Goal: Transaction & Acquisition: Purchase product/service

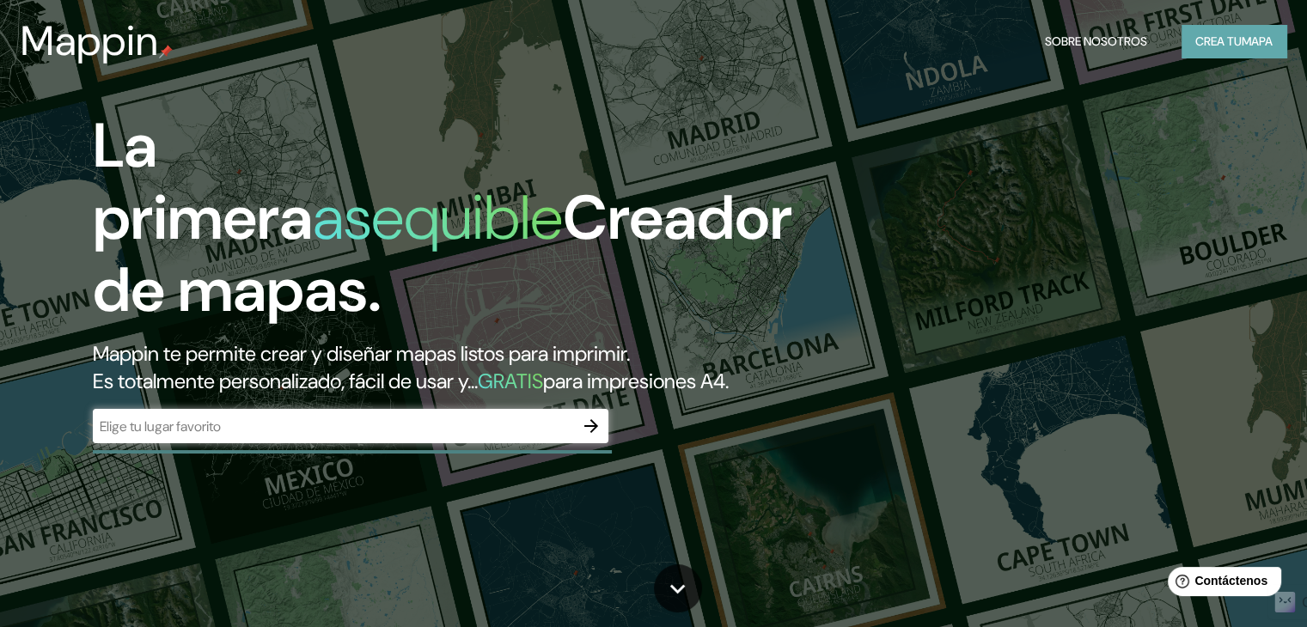
click at [1221, 37] on font "Crea tu" at bounding box center [1219, 41] width 46 height 15
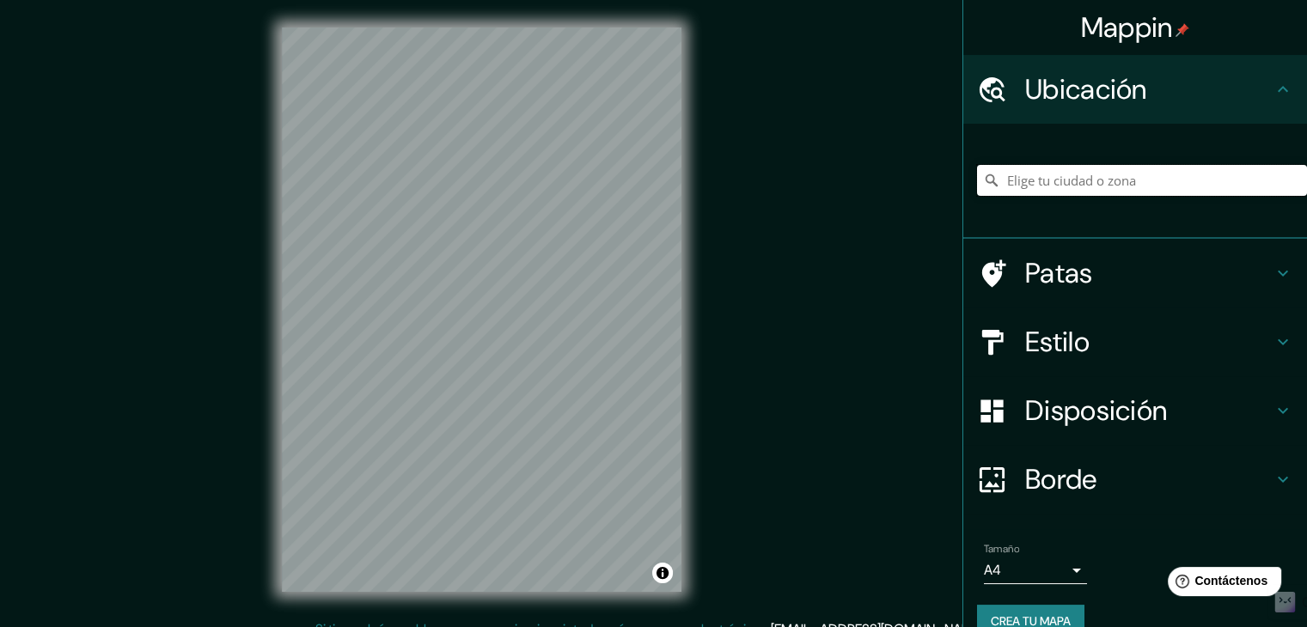
click at [1090, 173] on input "Elige tu ciudad o zona" at bounding box center [1142, 180] width 330 height 31
type input "o"
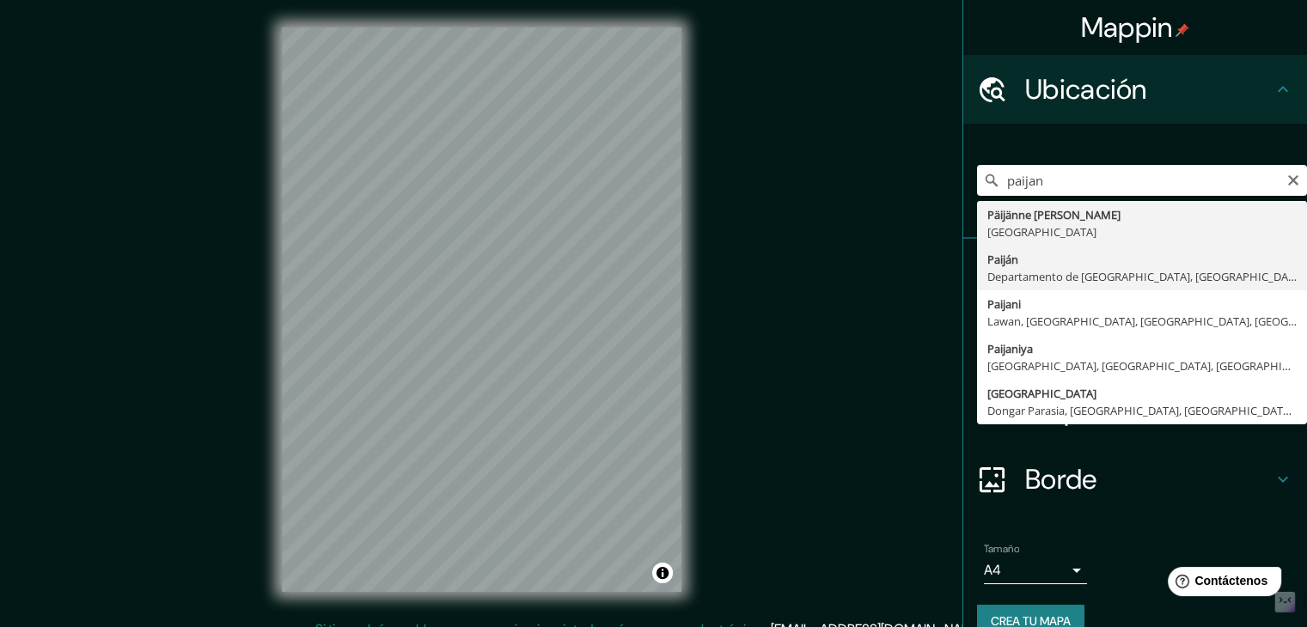
type input "Paijan, Departamento de [GEOGRAPHIC_DATA], [GEOGRAPHIC_DATA]"
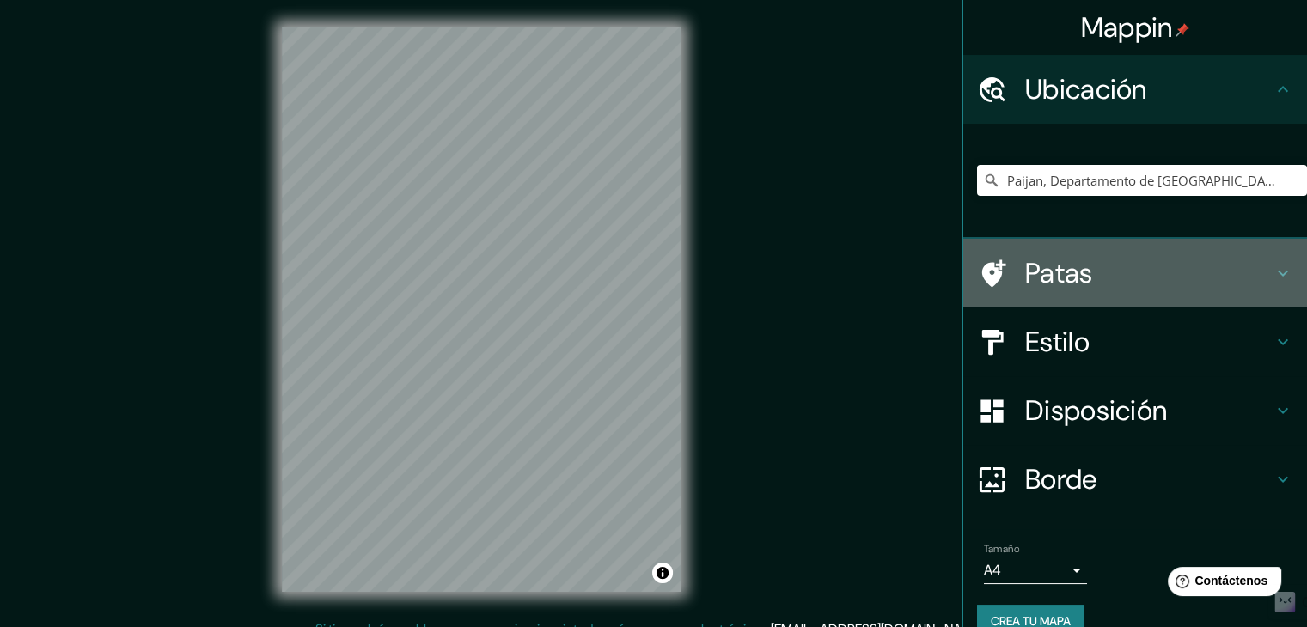
click at [1238, 279] on h4 "Patas" at bounding box center [1149, 273] width 248 height 34
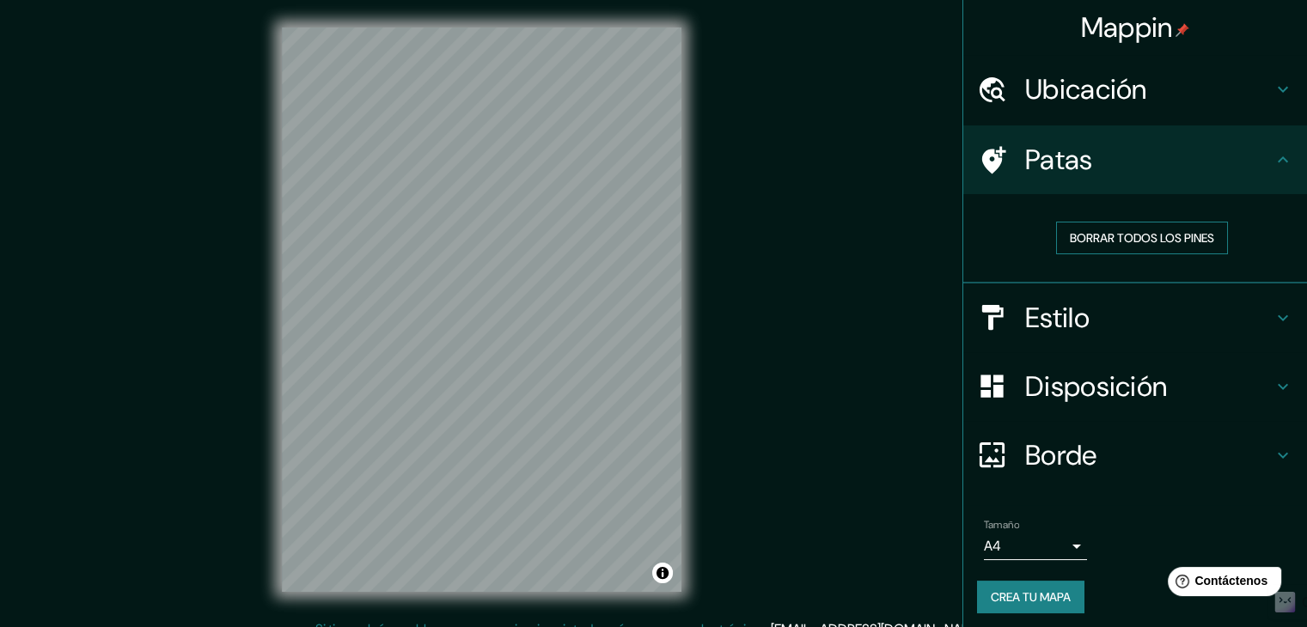
click at [1160, 239] on font "Borrar todos los pines" at bounding box center [1142, 237] width 144 height 15
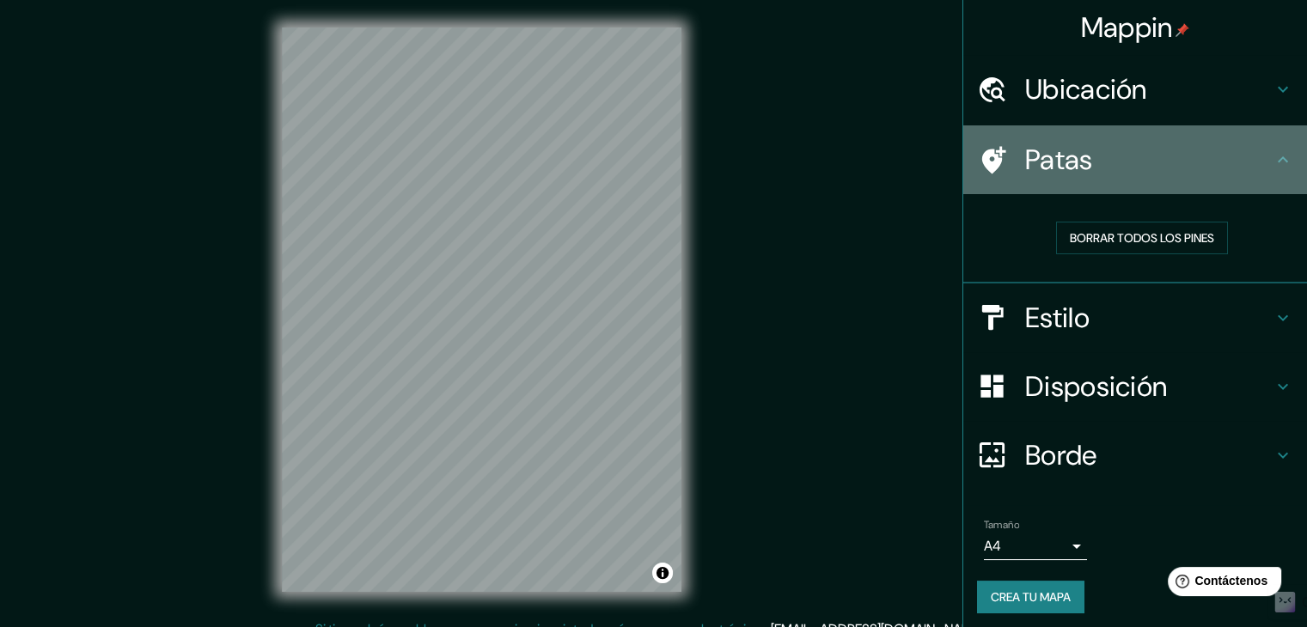
click at [1205, 178] on div "Patas" at bounding box center [1136, 159] width 344 height 69
click at [1275, 162] on icon at bounding box center [1283, 160] width 21 height 21
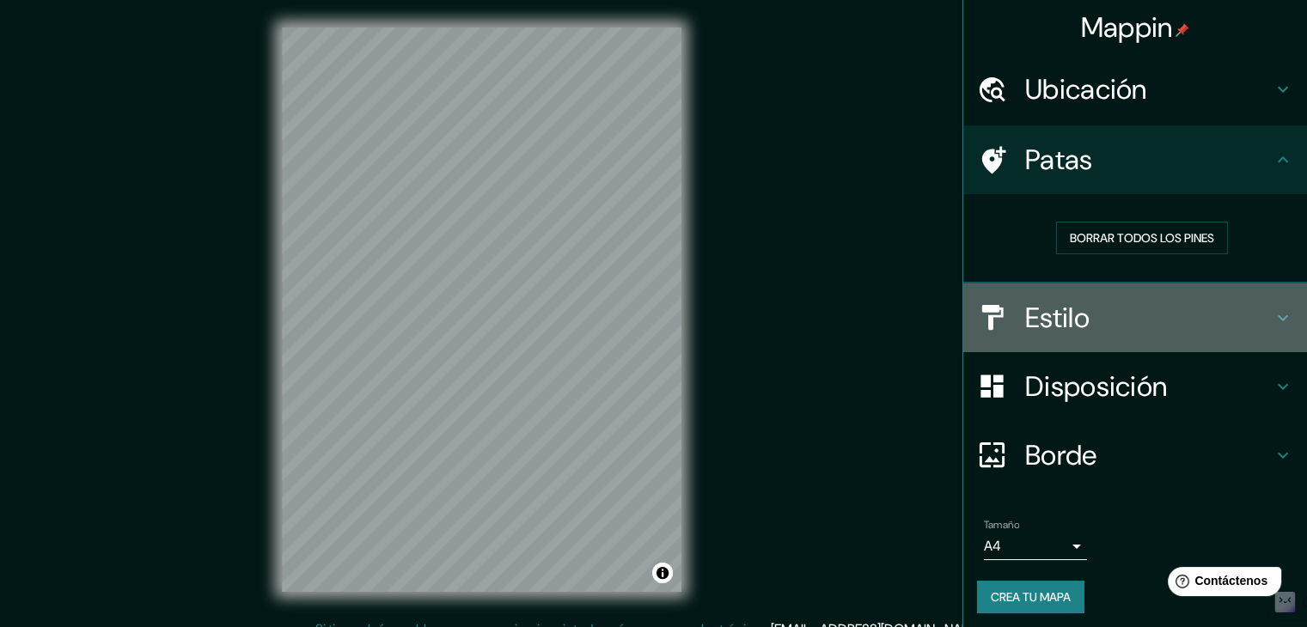
click at [1273, 321] on icon at bounding box center [1283, 318] width 21 height 21
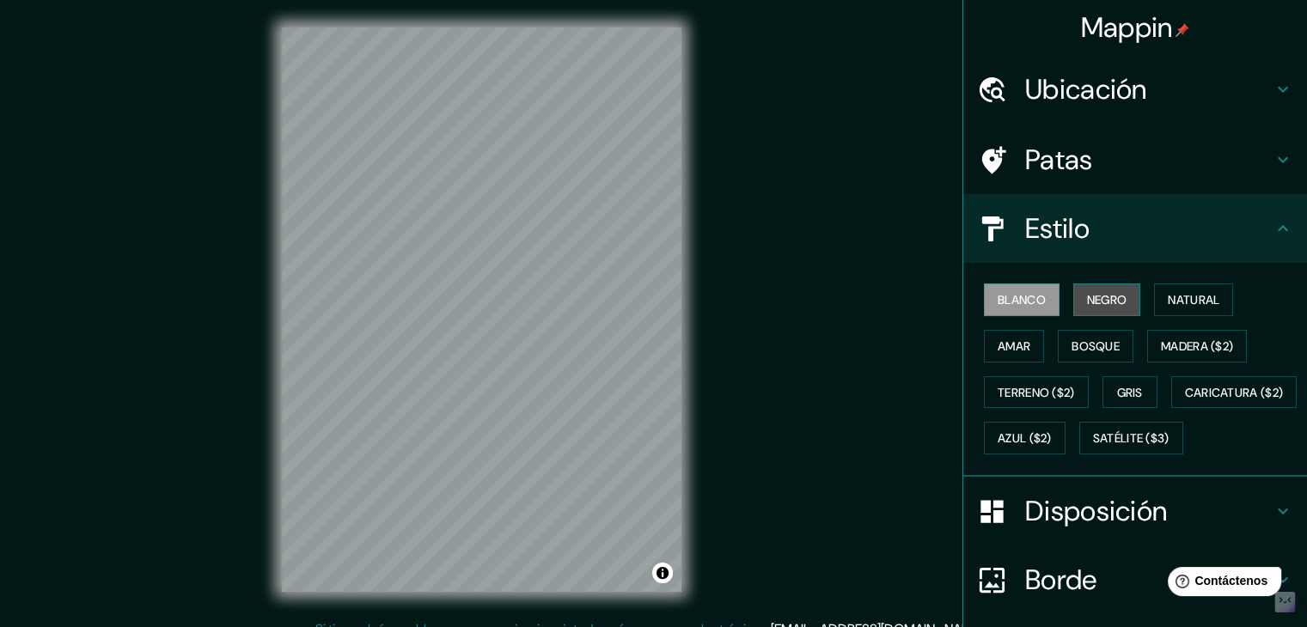
click at [1091, 296] on font "Negro" at bounding box center [1107, 299] width 40 height 15
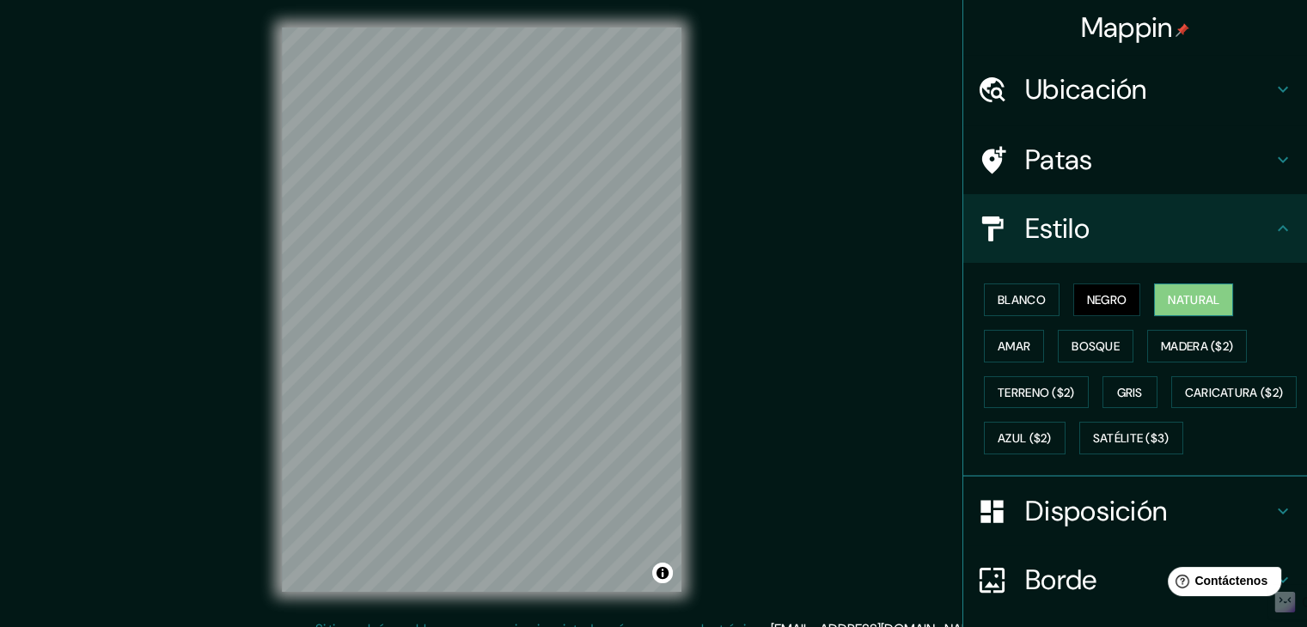
click at [1180, 302] on font "Natural" at bounding box center [1194, 299] width 52 height 15
click at [998, 345] on font "Amar" at bounding box center [1014, 346] width 33 height 15
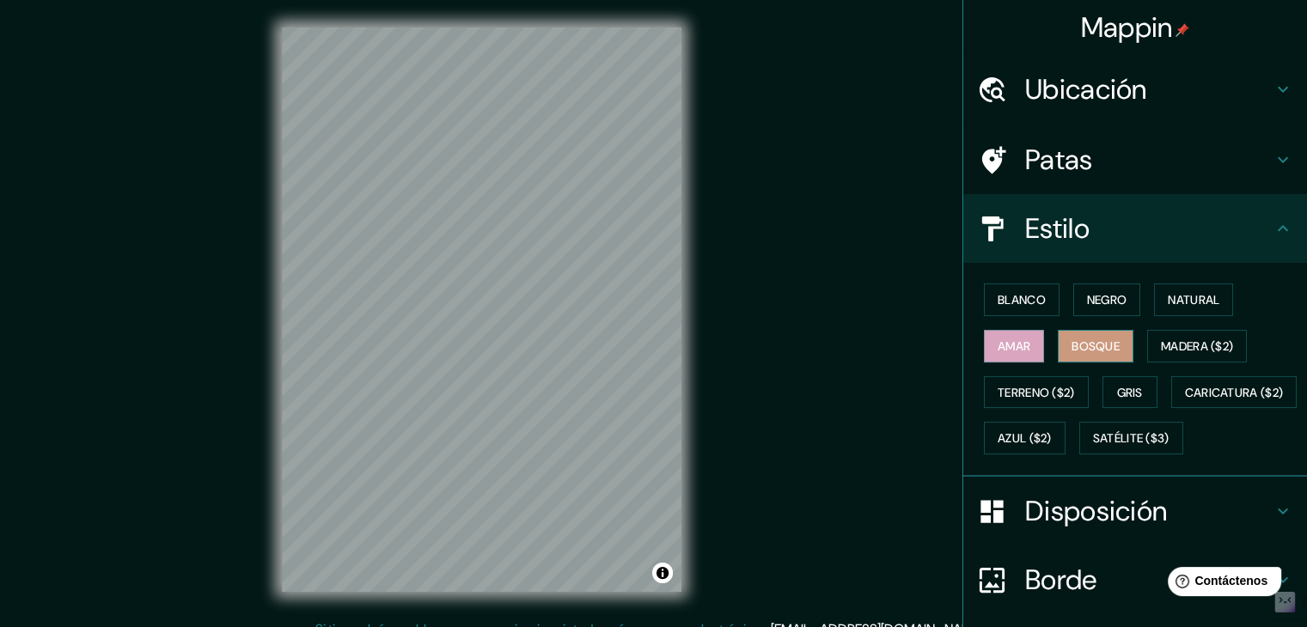
click at [1072, 347] on font "Bosque" at bounding box center [1096, 346] width 48 height 15
click at [1189, 345] on font "Madera ($2)" at bounding box center [1197, 346] width 72 height 15
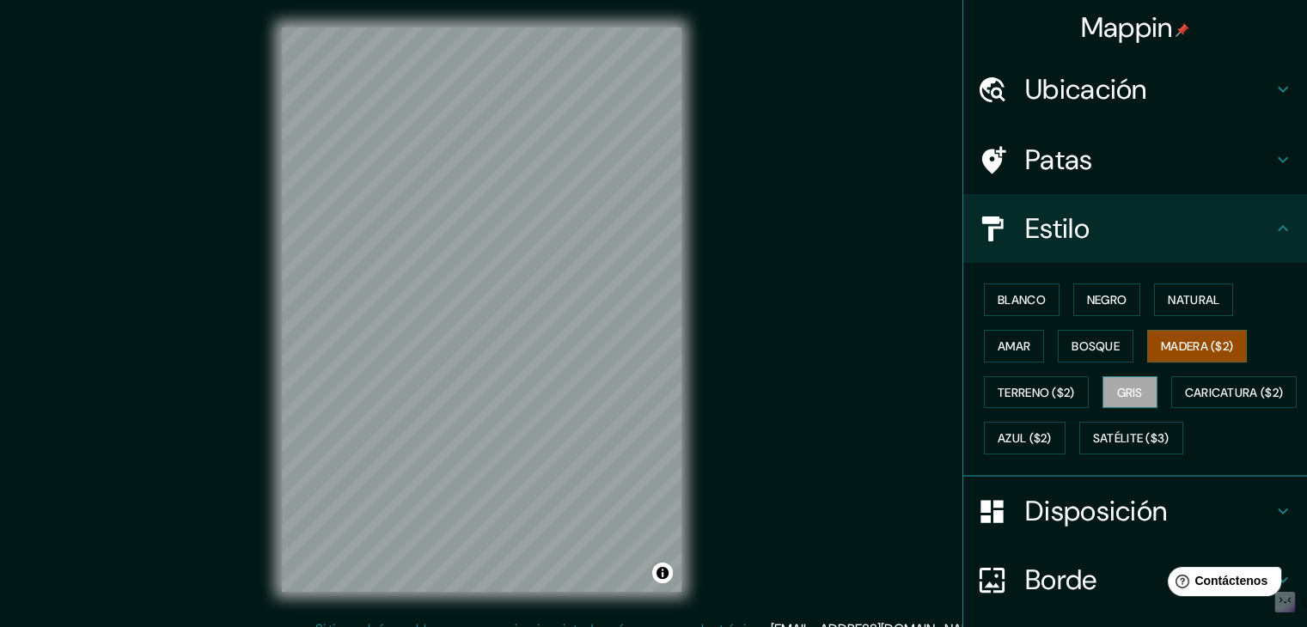
click at [1138, 386] on button "Gris" at bounding box center [1130, 392] width 55 height 33
click at [1154, 300] on button "Natural" at bounding box center [1193, 300] width 79 height 33
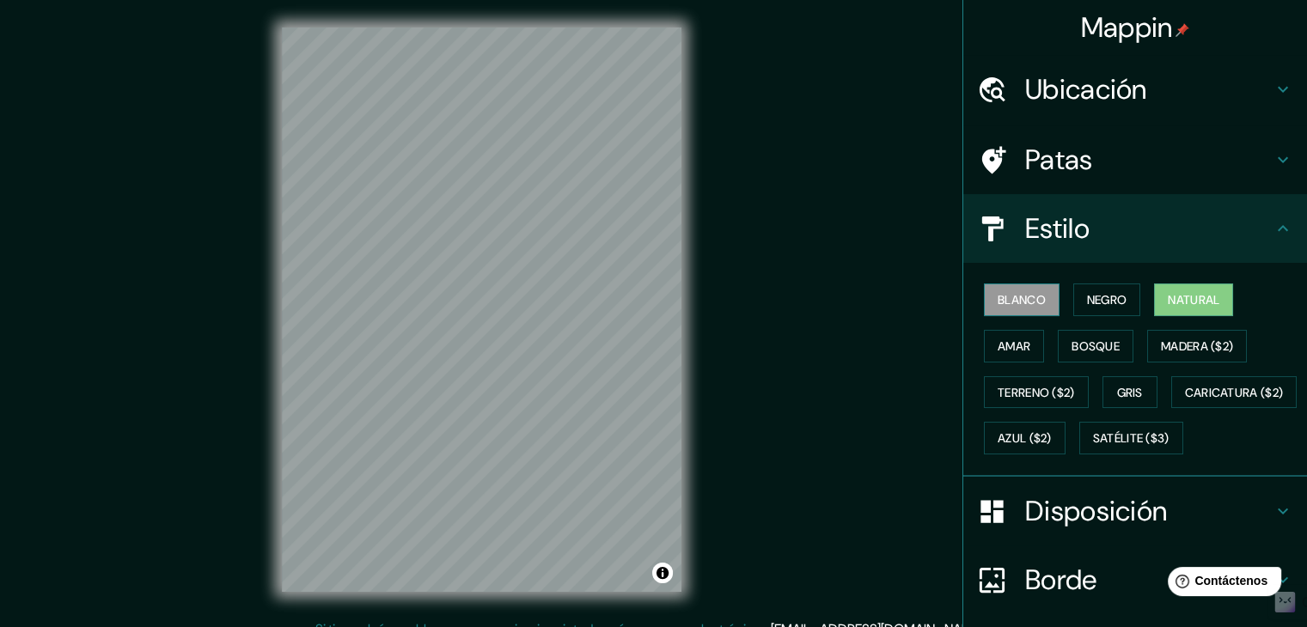
click at [1020, 307] on font "Blanco" at bounding box center [1022, 299] width 48 height 15
click at [1168, 299] on font "Natural" at bounding box center [1194, 299] width 52 height 15
click at [1010, 306] on font "Blanco" at bounding box center [1022, 299] width 48 height 15
click at [1099, 300] on font "Negro" at bounding box center [1107, 299] width 40 height 15
click at [1173, 297] on font "Natural" at bounding box center [1194, 299] width 52 height 15
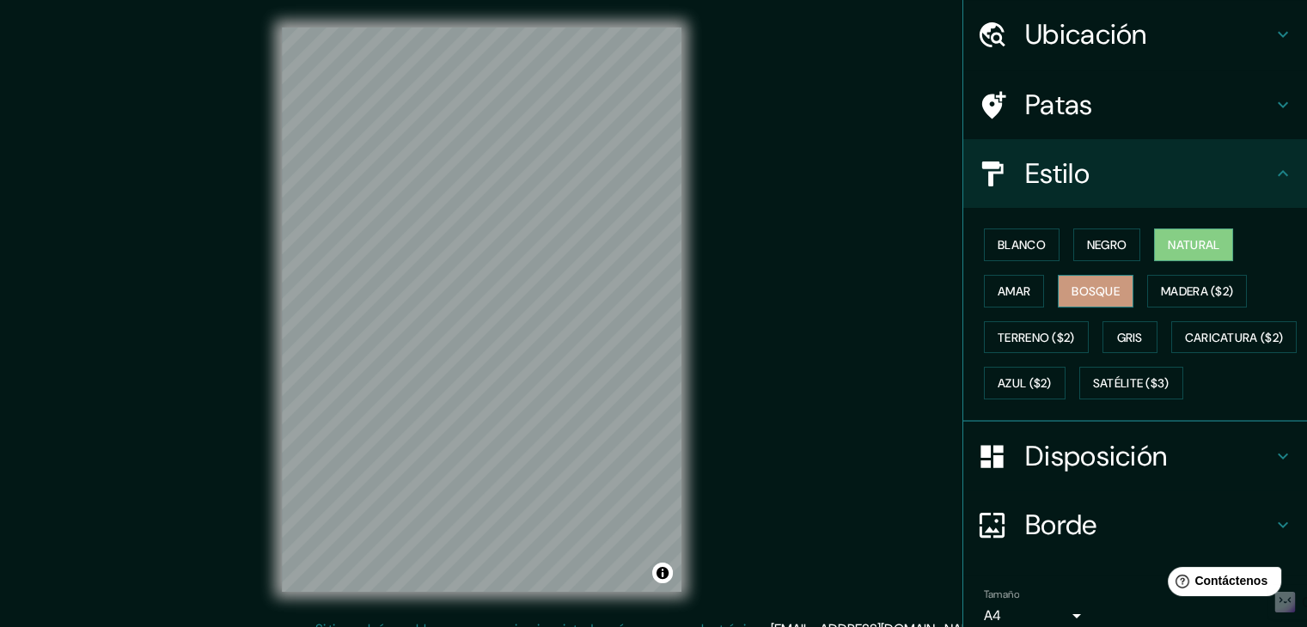
scroll to position [57, 0]
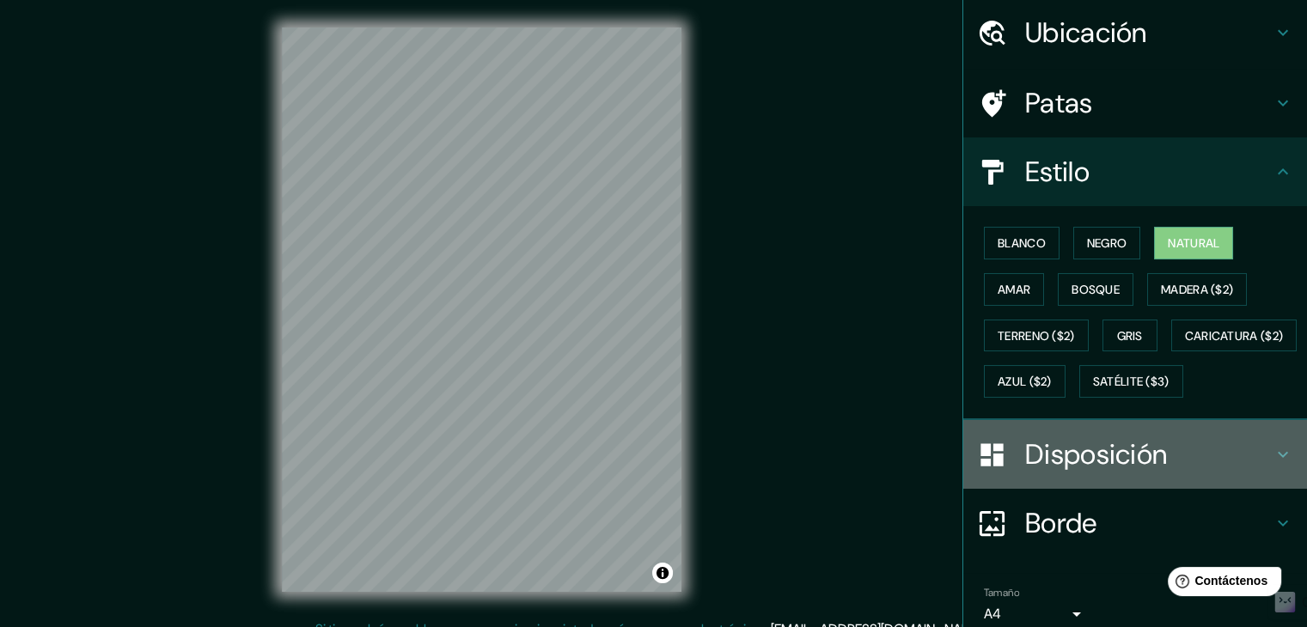
click at [1118, 473] on font "Disposición" at bounding box center [1096, 455] width 142 height 36
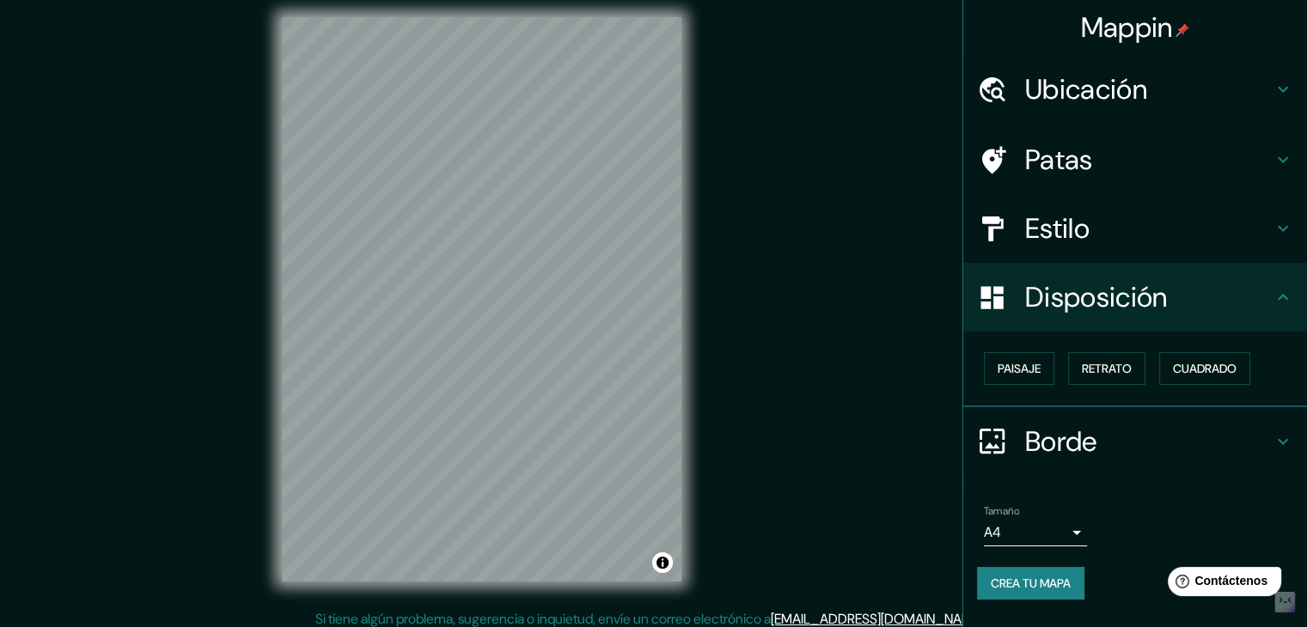
scroll to position [20, 0]
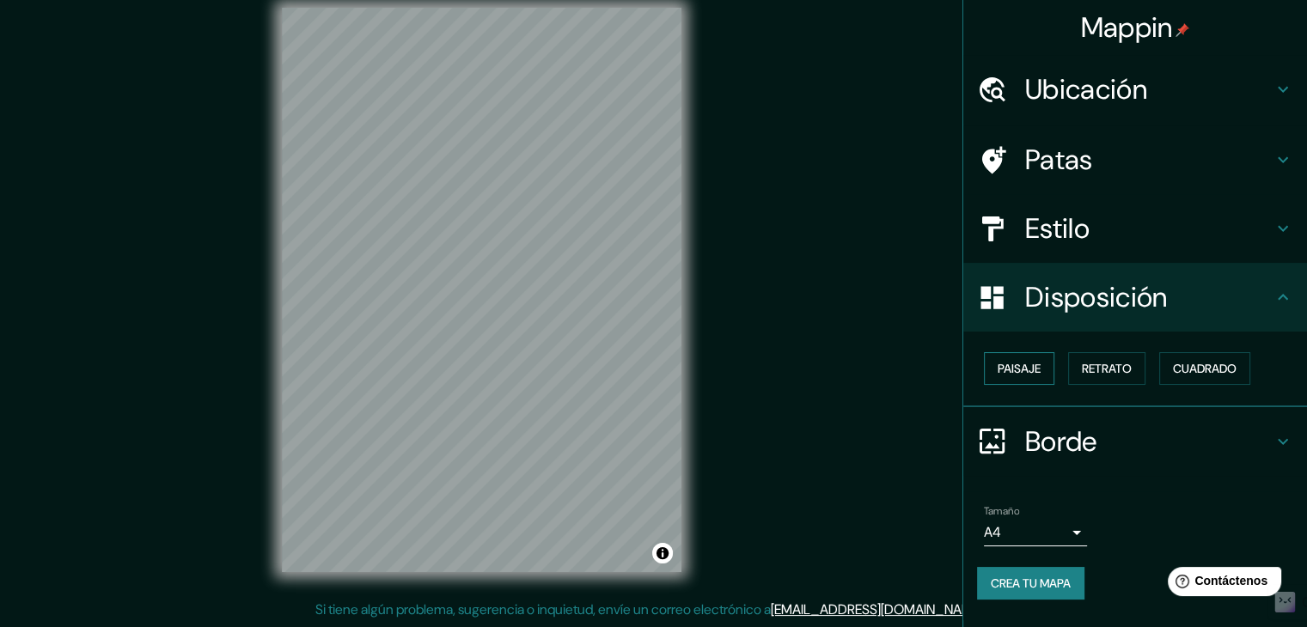
click at [1041, 371] on font "Paisaje" at bounding box center [1019, 368] width 43 height 15
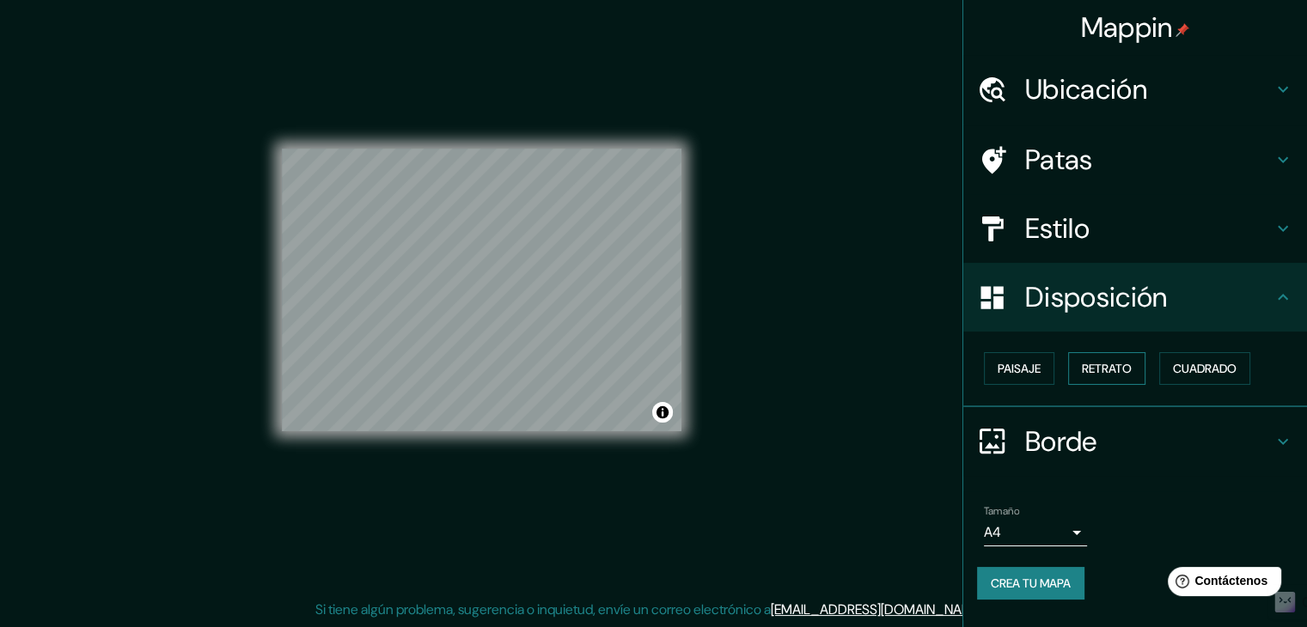
click at [1097, 370] on font "Retrato" at bounding box center [1107, 368] width 50 height 15
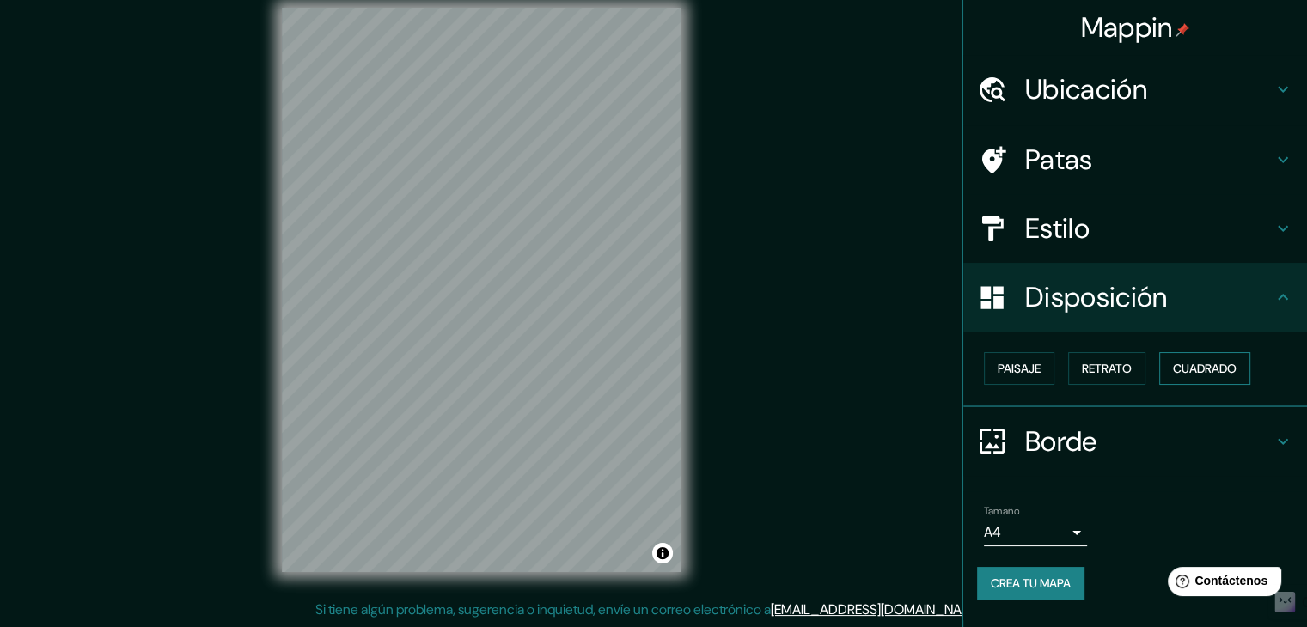
click at [1203, 372] on font "Cuadrado" at bounding box center [1205, 368] width 64 height 15
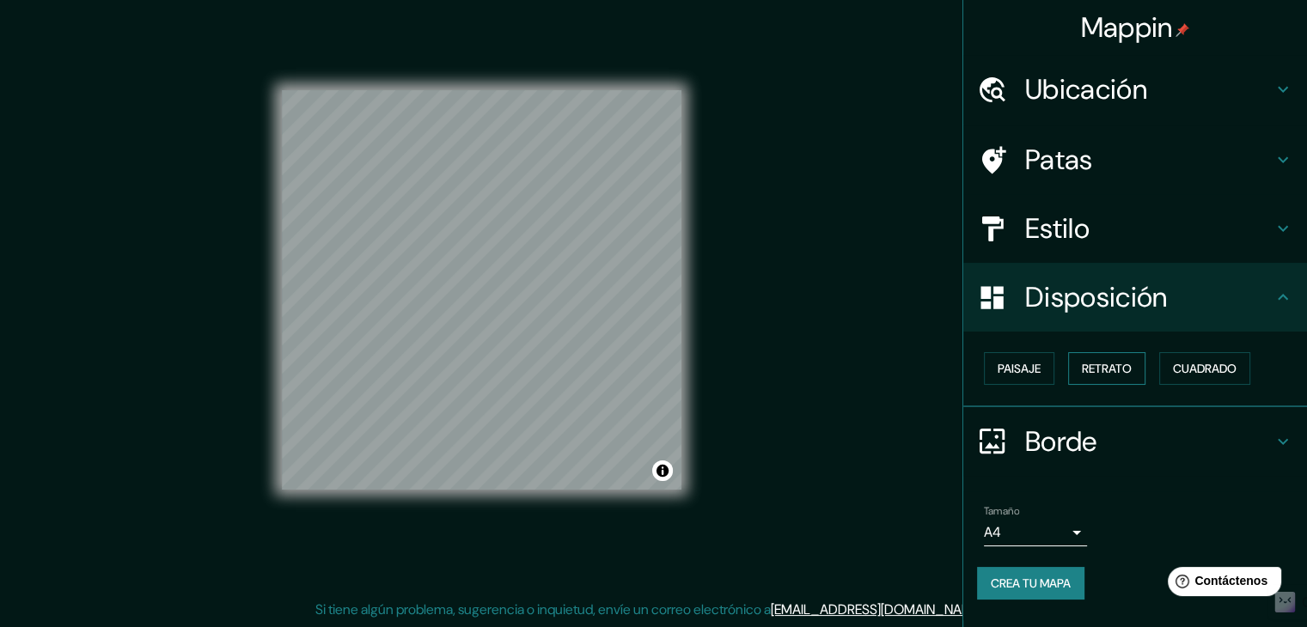
click at [1140, 370] on button "Retrato" at bounding box center [1106, 368] width 77 height 33
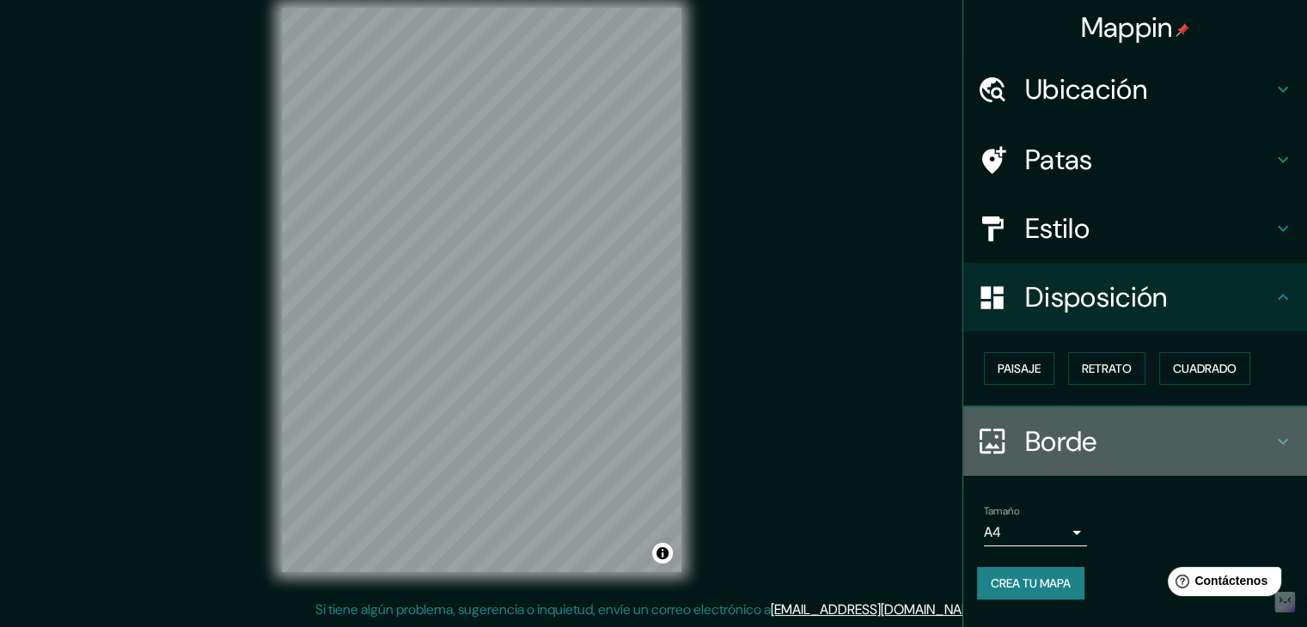
click at [1137, 465] on div "Borde" at bounding box center [1136, 441] width 344 height 69
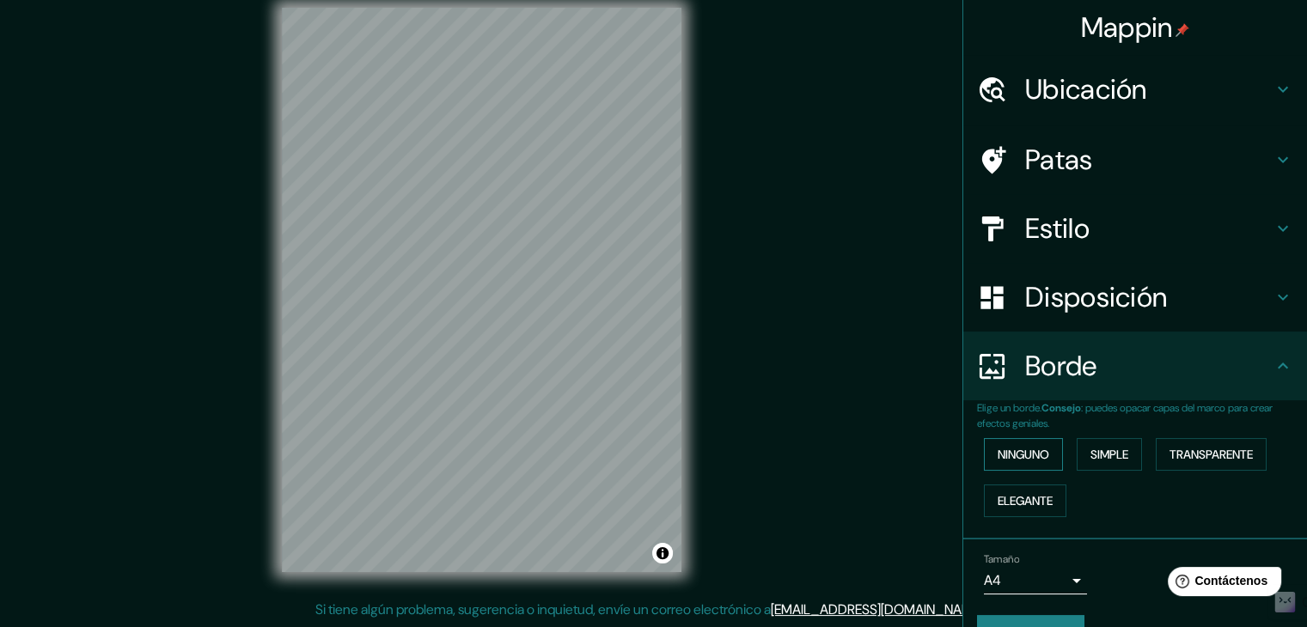
click at [1012, 456] on font "Ninguno" at bounding box center [1024, 454] width 52 height 15
click at [1091, 455] on font "Simple" at bounding box center [1110, 454] width 38 height 15
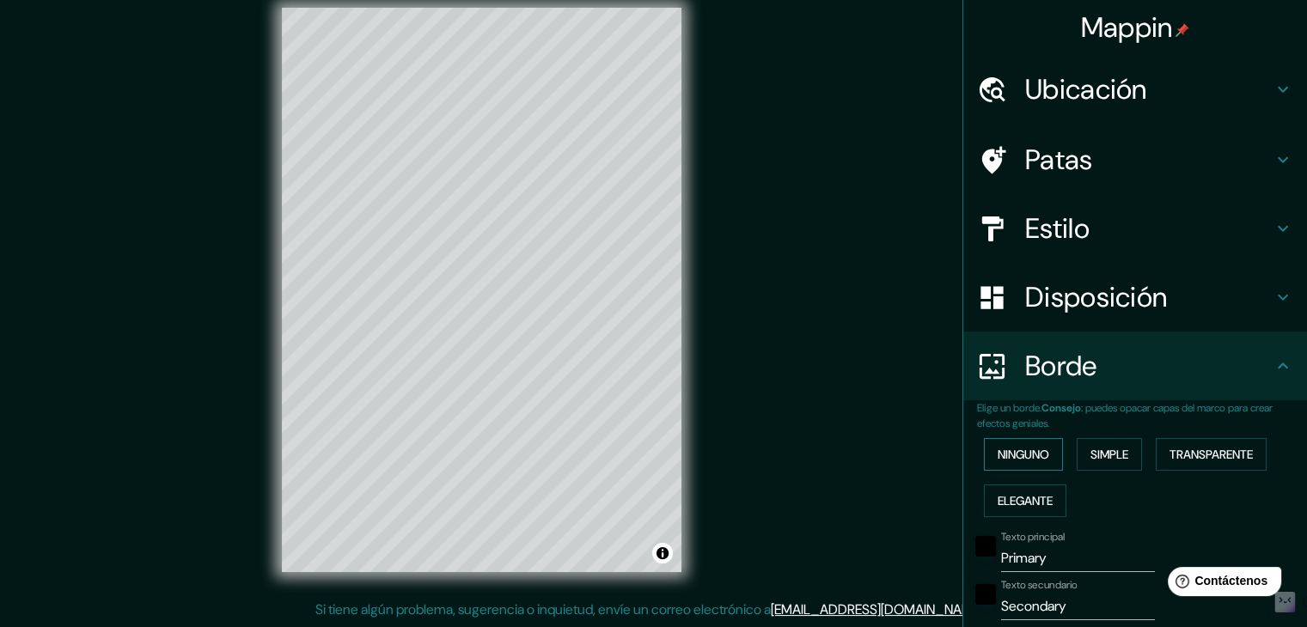
click at [1036, 452] on font "Ninguno" at bounding box center [1024, 454] width 52 height 15
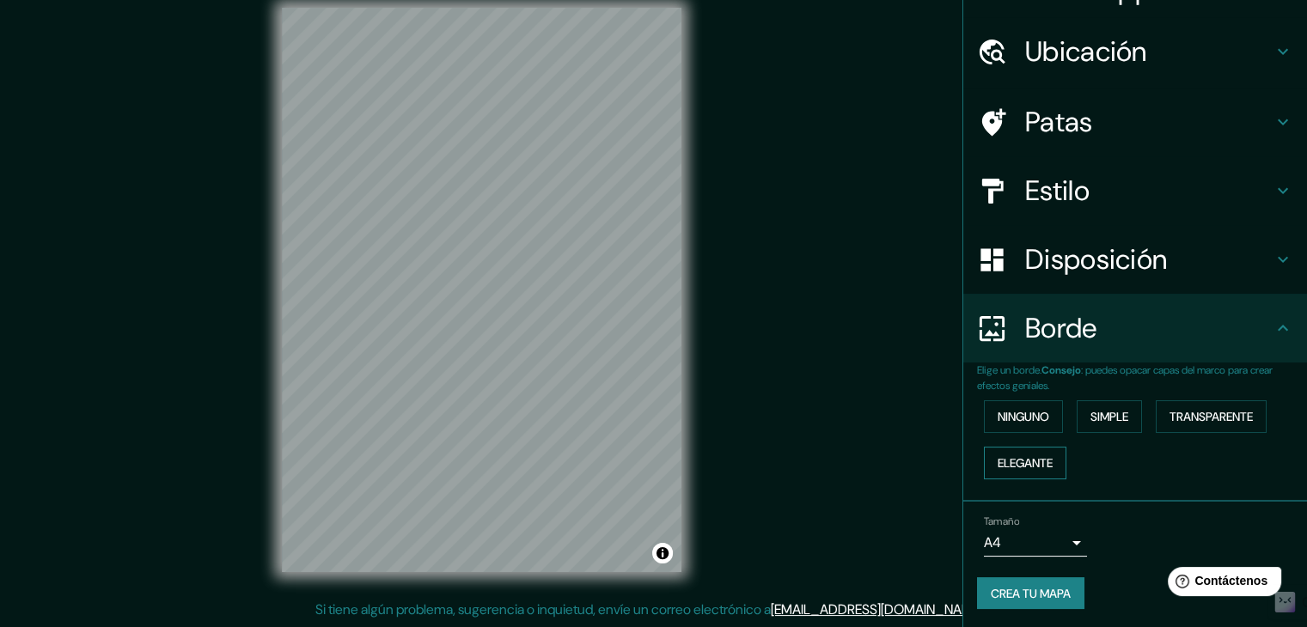
scroll to position [39, 0]
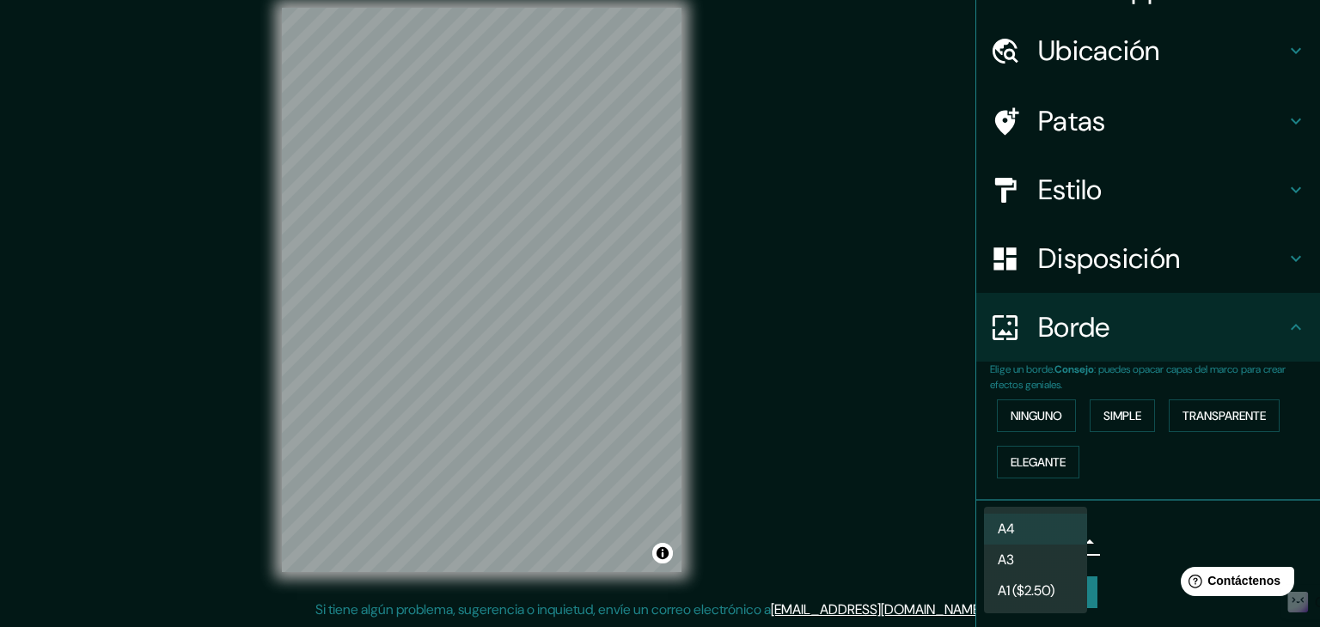
click at [1062, 548] on body "Mappin Ubicación Paijan, Departamento de [GEOGRAPHIC_DATA], [GEOGRAPHIC_DATA] P…" at bounding box center [660, 293] width 1320 height 627
click at [1056, 565] on li "A3" at bounding box center [1035, 562] width 103 height 32
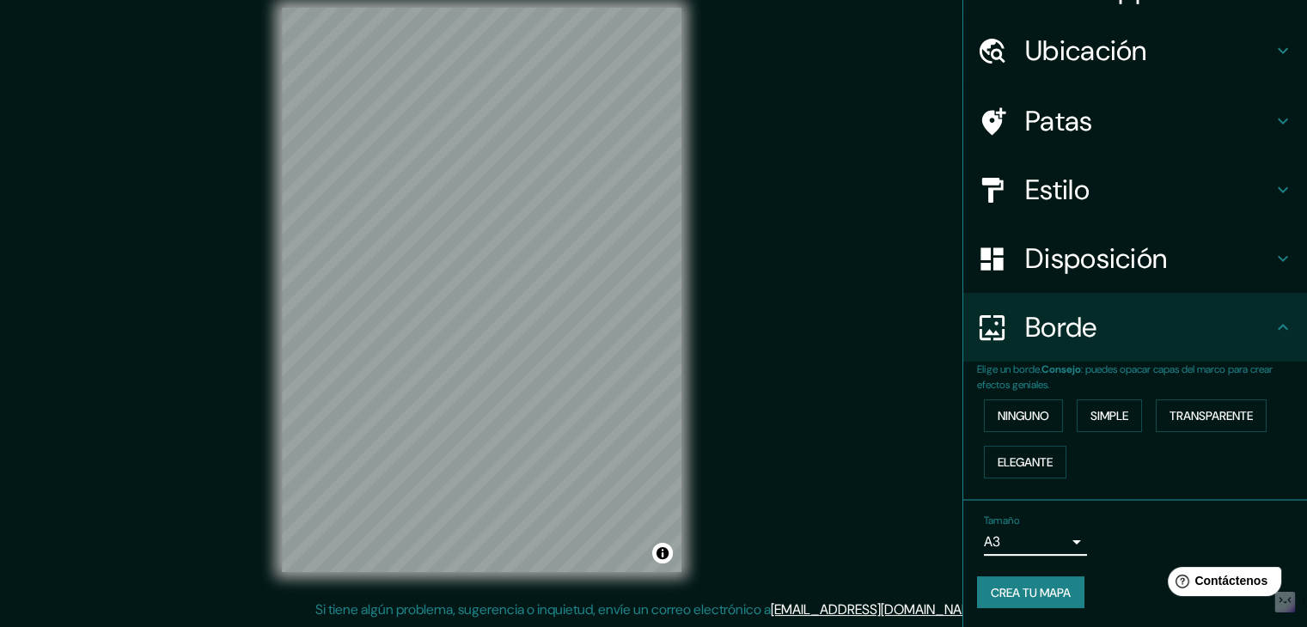
click at [1114, 528] on div "Tamaño A3 a4" at bounding box center [1135, 535] width 316 height 55
click at [1273, 46] on icon at bounding box center [1283, 50] width 21 height 21
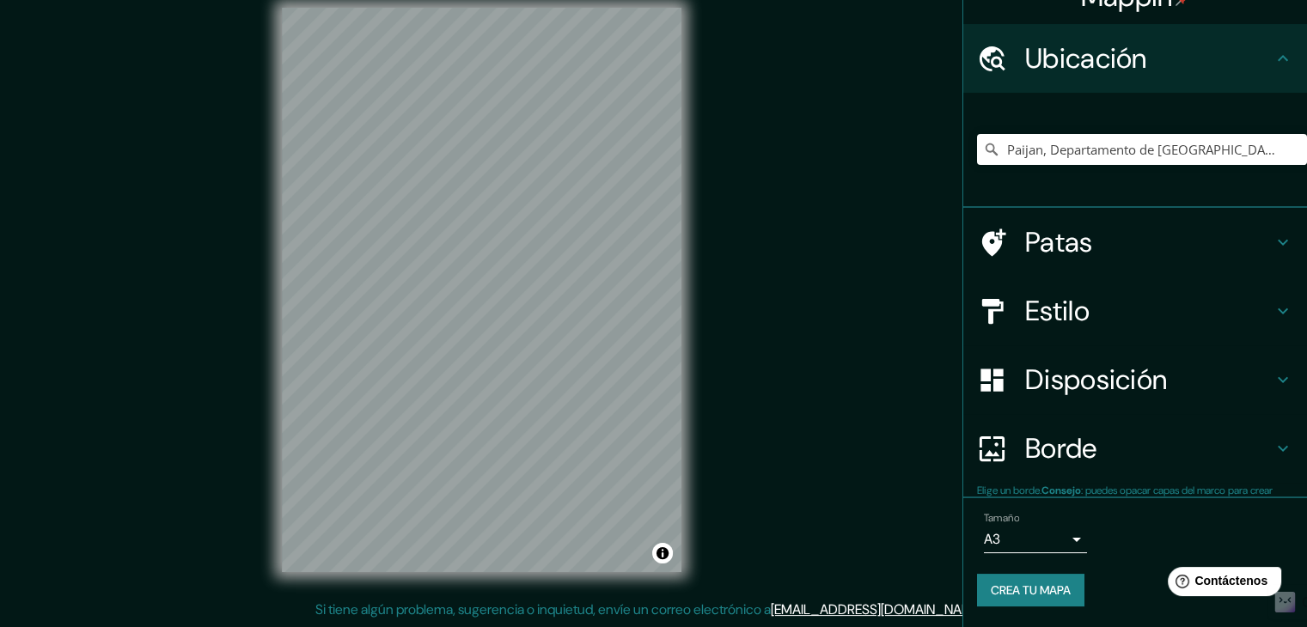
scroll to position [30, 0]
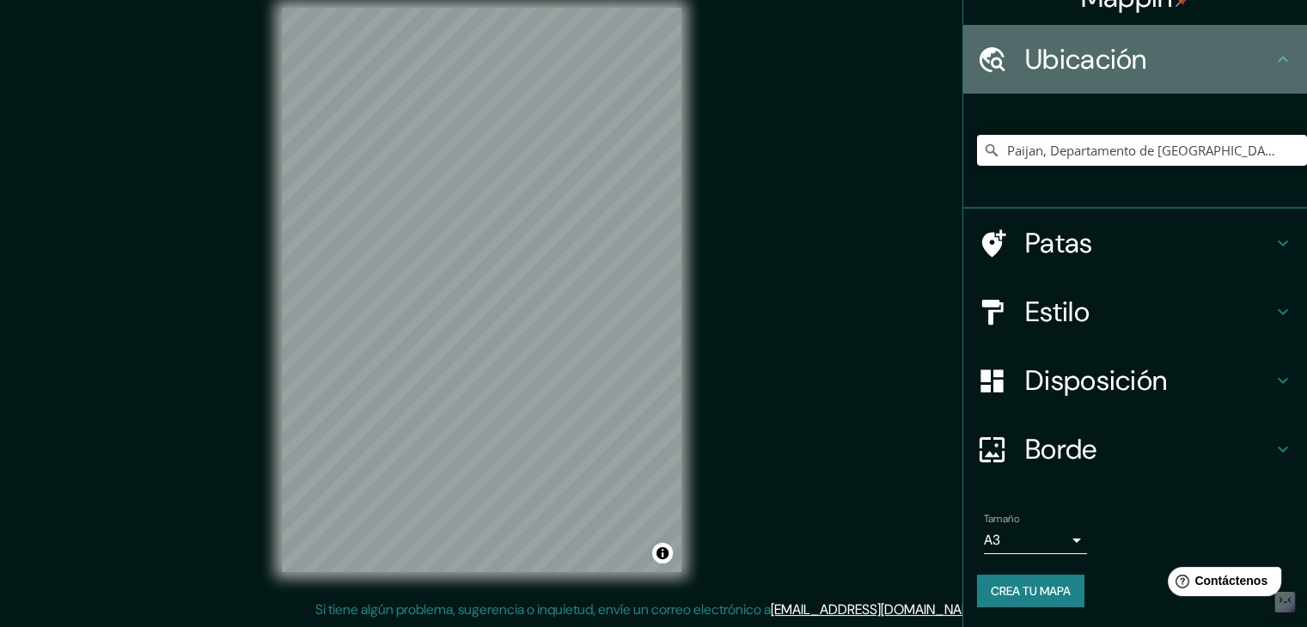
click at [1273, 57] on icon at bounding box center [1283, 59] width 21 height 21
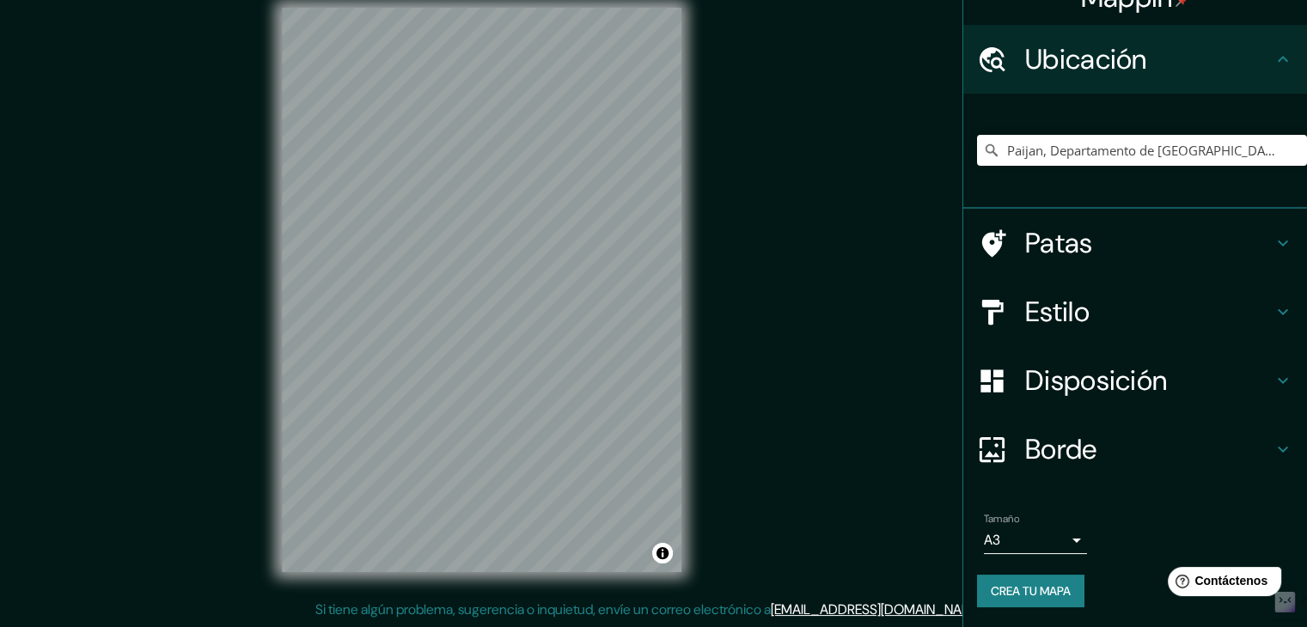
click at [1273, 242] on icon at bounding box center [1283, 243] width 21 height 21
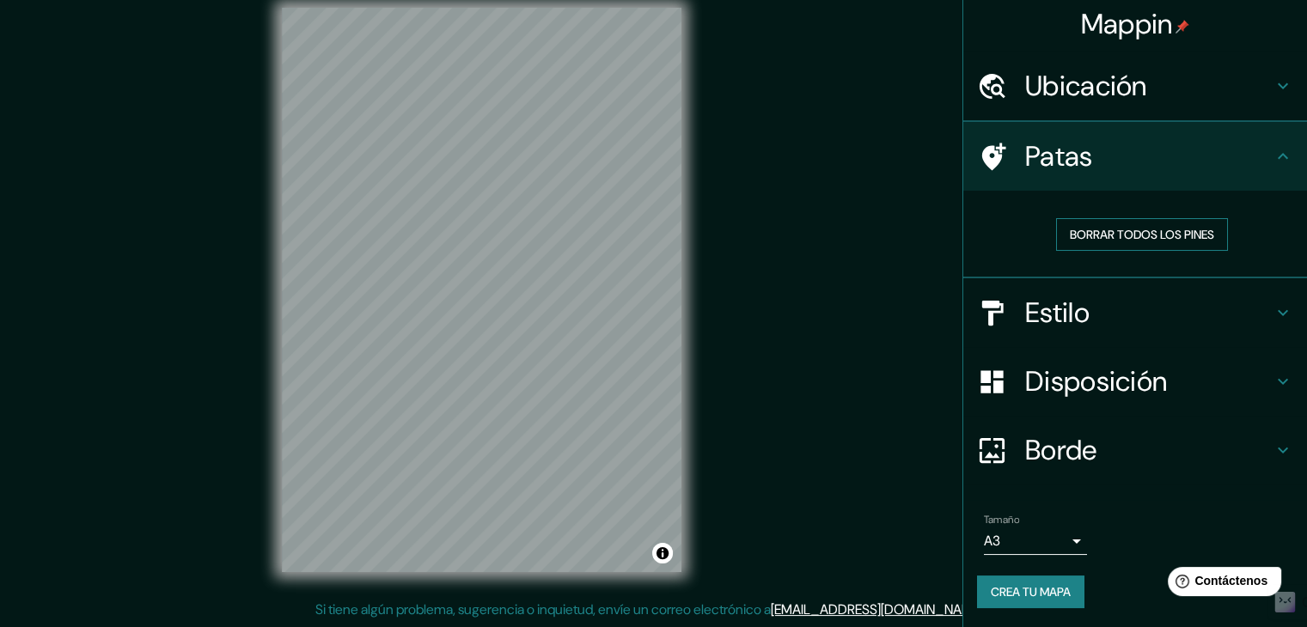
scroll to position [4, 0]
click at [983, 159] on icon at bounding box center [994, 156] width 24 height 28
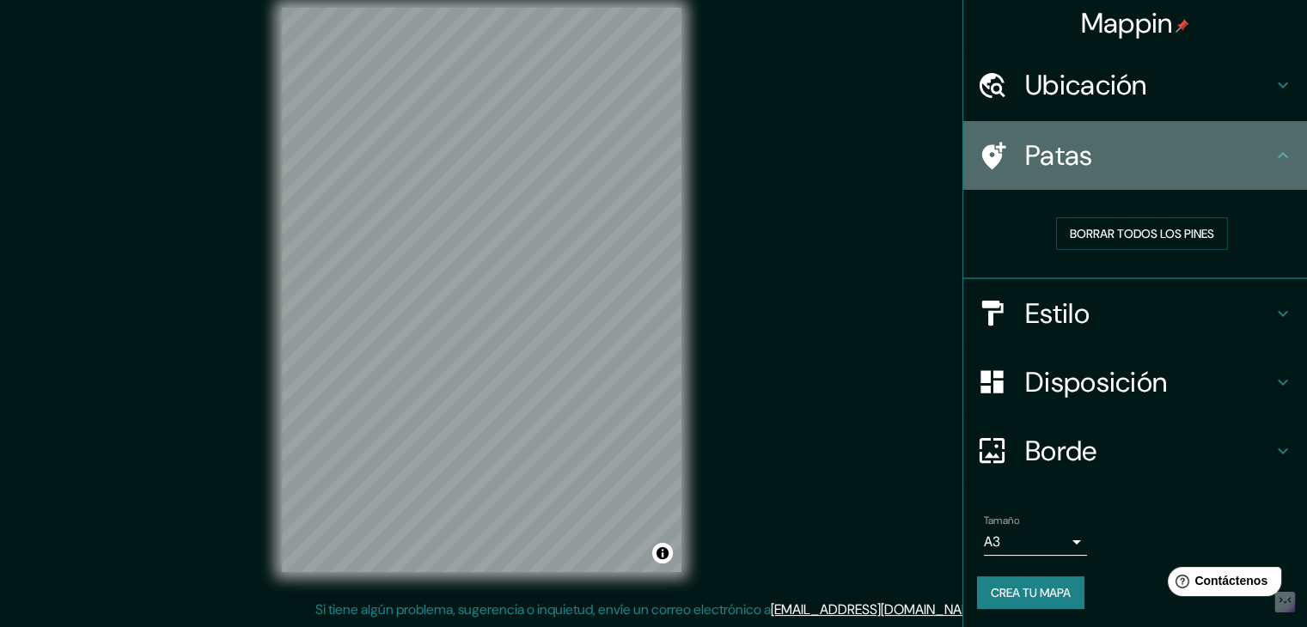
click at [1048, 153] on font "Patas" at bounding box center [1059, 156] width 68 height 36
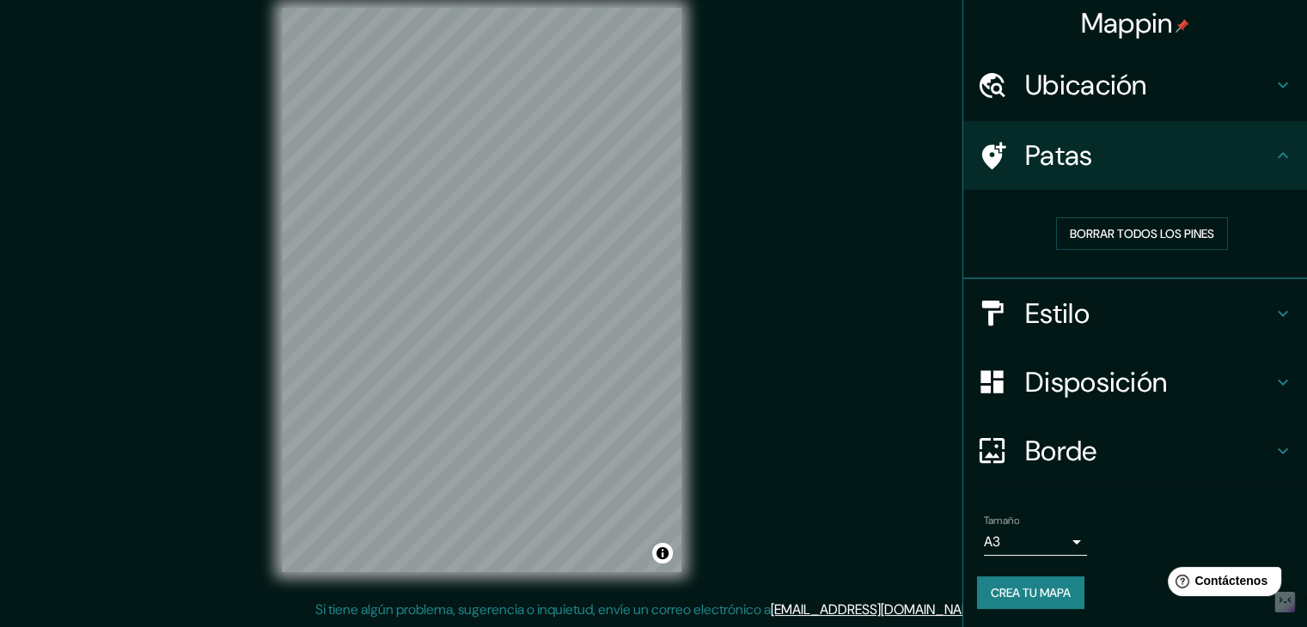
click at [1006, 221] on div "Borrar todos los pines" at bounding box center [1142, 233] width 303 height 33
click at [1089, 227] on font "Borrar todos los pines" at bounding box center [1142, 233] width 144 height 15
click at [1127, 236] on font "Borrar todos los pines" at bounding box center [1142, 233] width 144 height 15
click at [478, 8] on div at bounding box center [482, 8] width 400 height 0
click at [1019, 585] on font "Crea tu mapa" at bounding box center [1031, 592] width 80 height 15
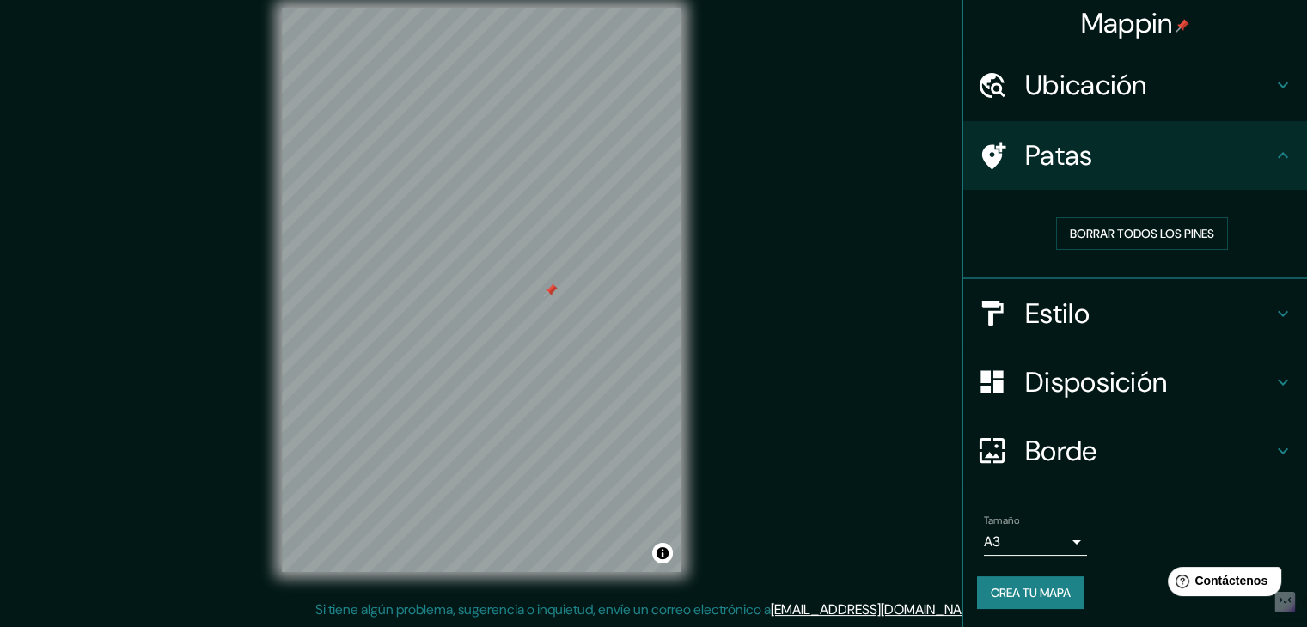
click at [1052, 591] on font "Crea tu mapa" at bounding box center [1031, 592] width 80 height 15
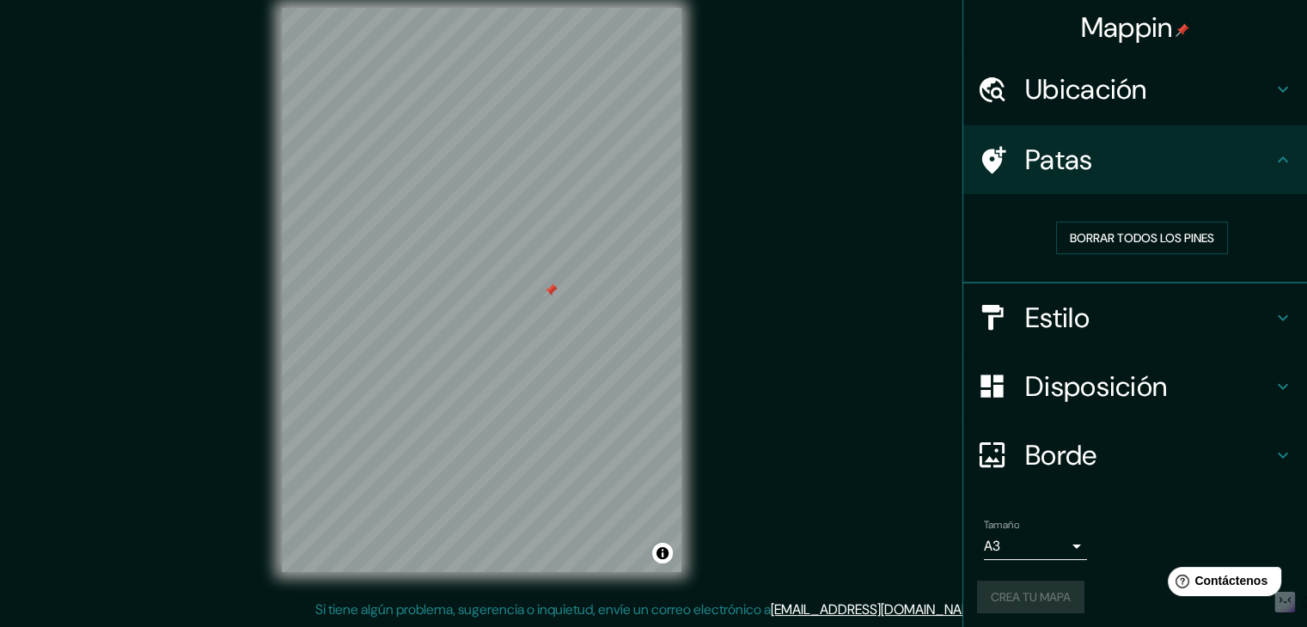
scroll to position [0, 0]
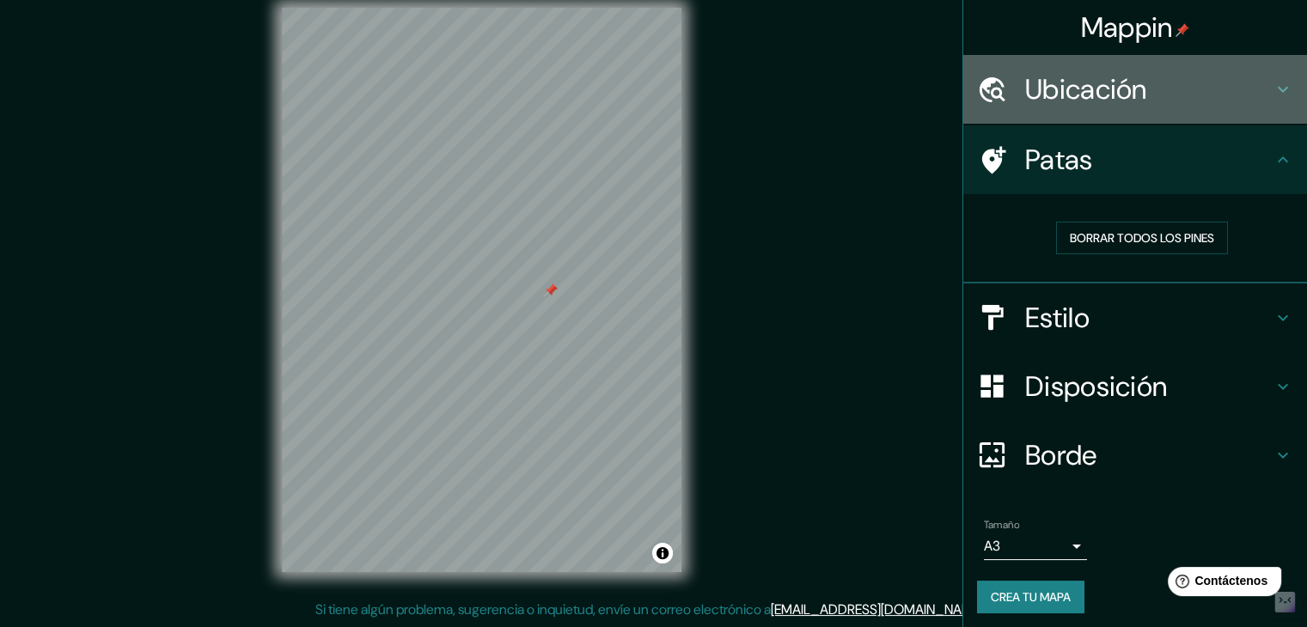
click at [1164, 103] on h4 "Ubicación" at bounding box center [1149, 89] width 248 height 34
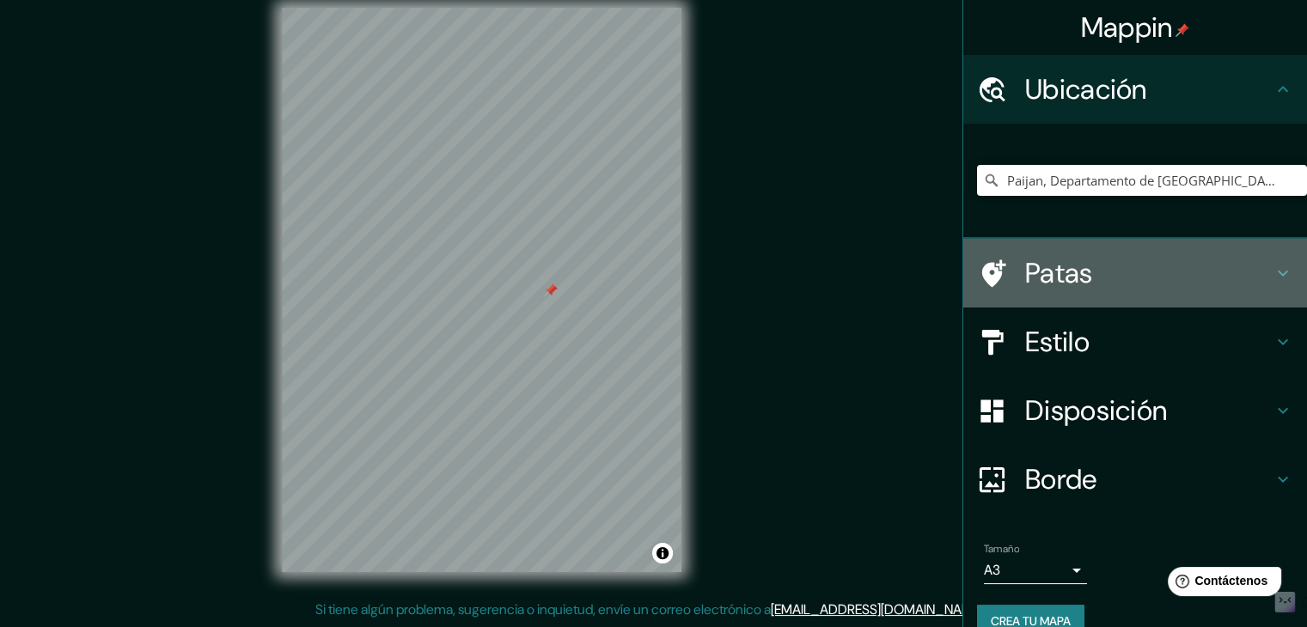
click at [1100, 278] on h4 "Patas" at bounding box center [1149, 273] width 248 height 34
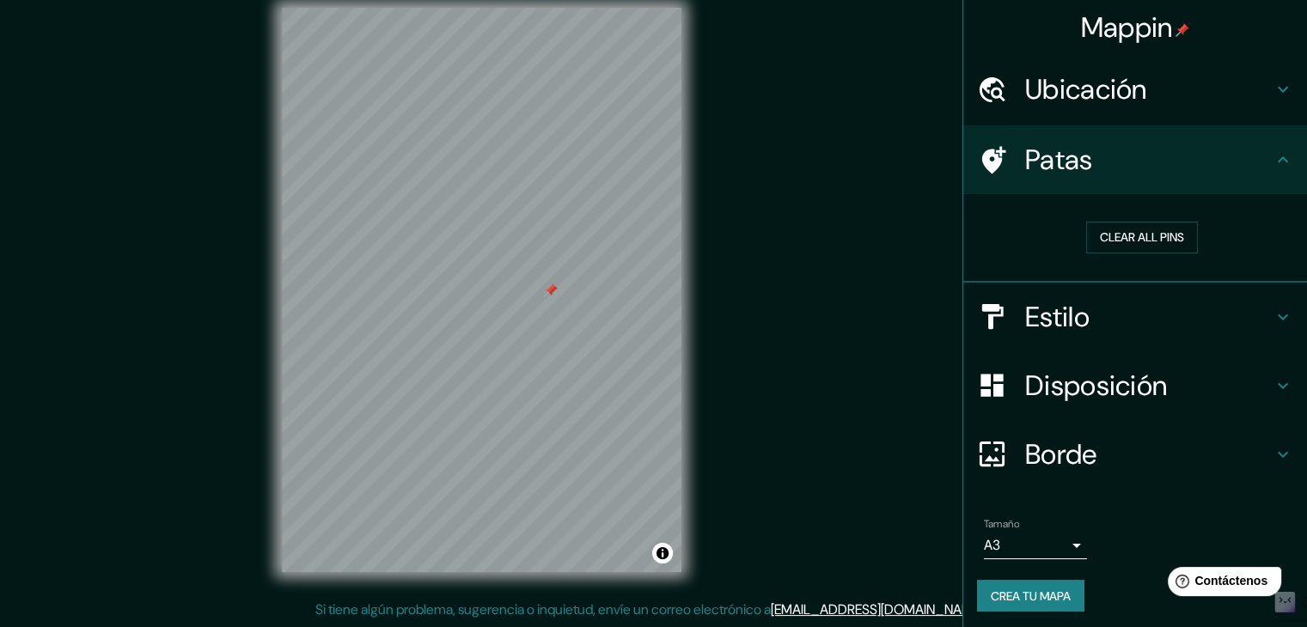
click at [1037, 542] on body "Mappin Ubicación Paijan, [GEOGRAPHIC_DATA], [GEOGRAPHIC_DATA] Patas Clear all p…" at bounding box center [653, 293] width 1307 height 627
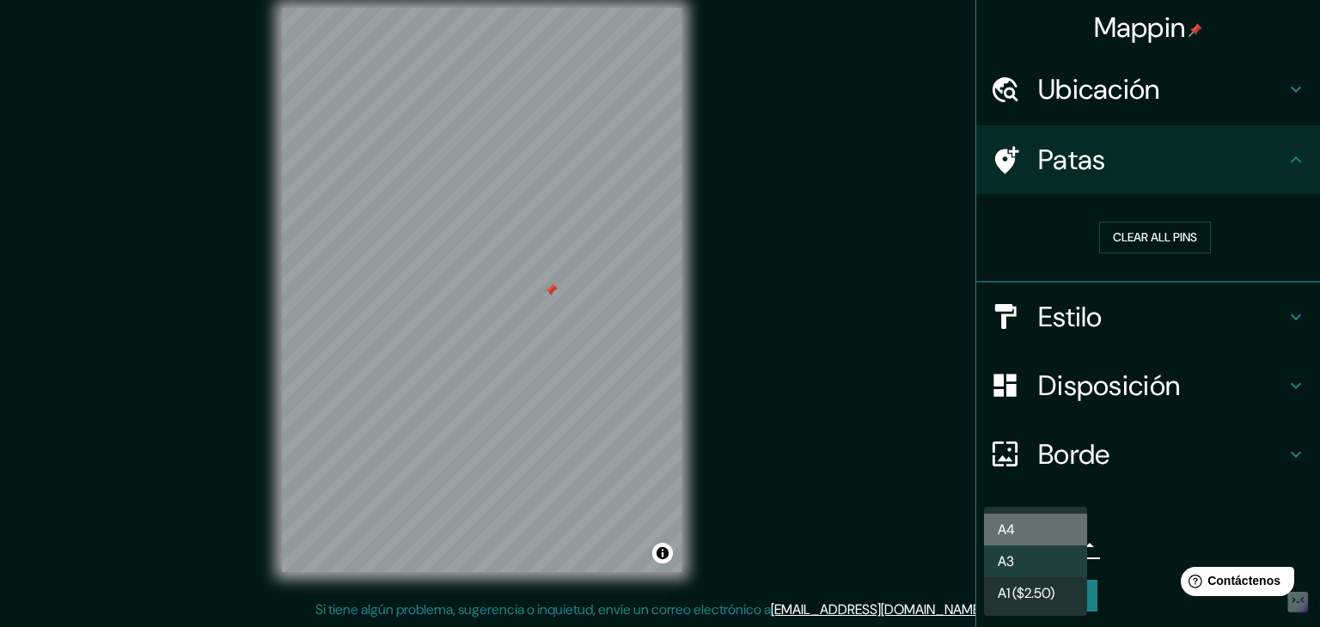
click at [1036, 527] on li "A4" at bounding box center [1035, 530] width 103 height 32
type input "single"
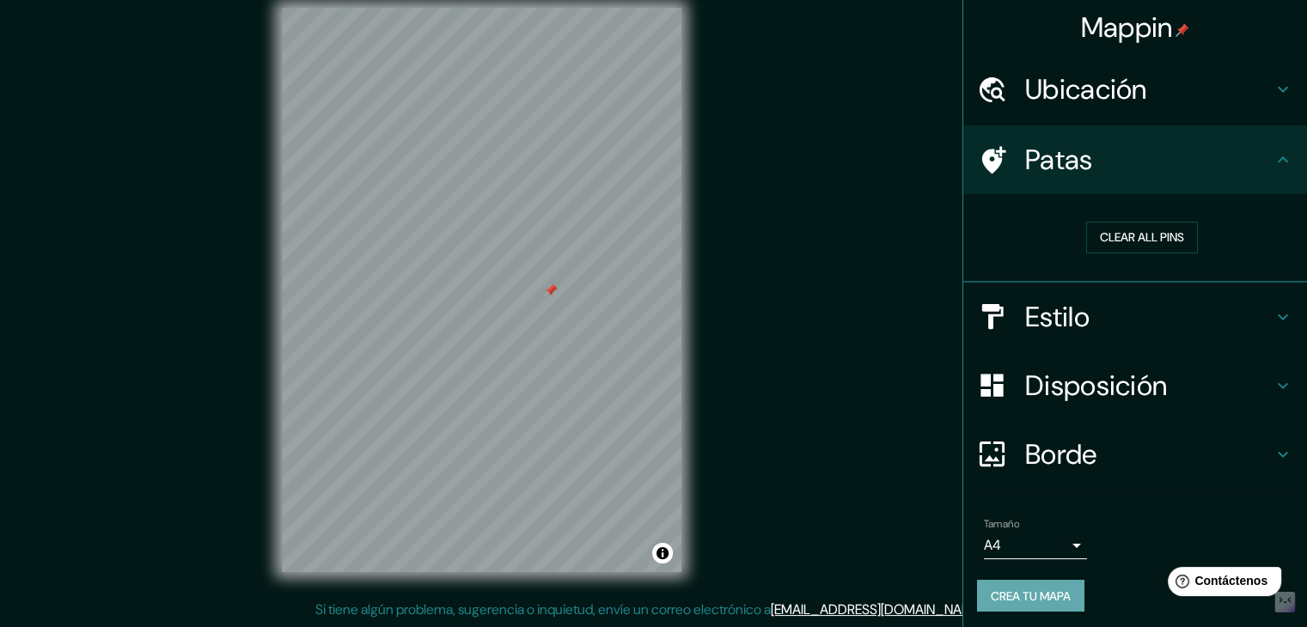
click at [1023, 592] on font "Crea tu mapa" at bounding box center [1031, 596] width 80 height 15
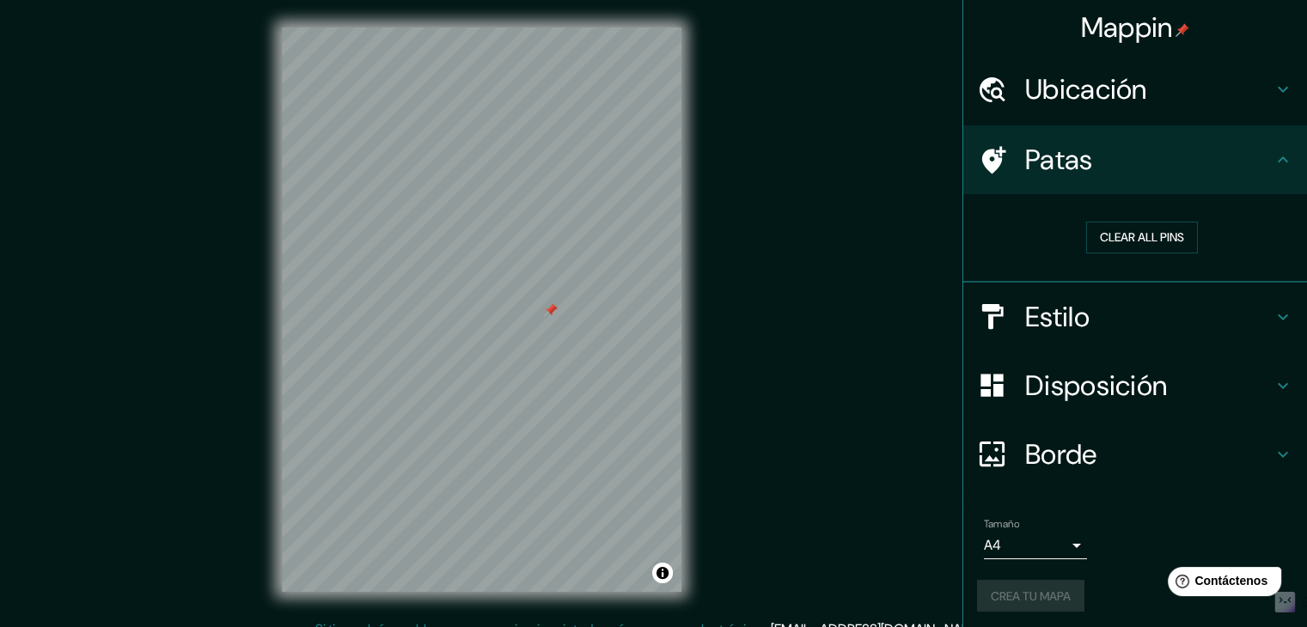
scroll to position [20, 0]
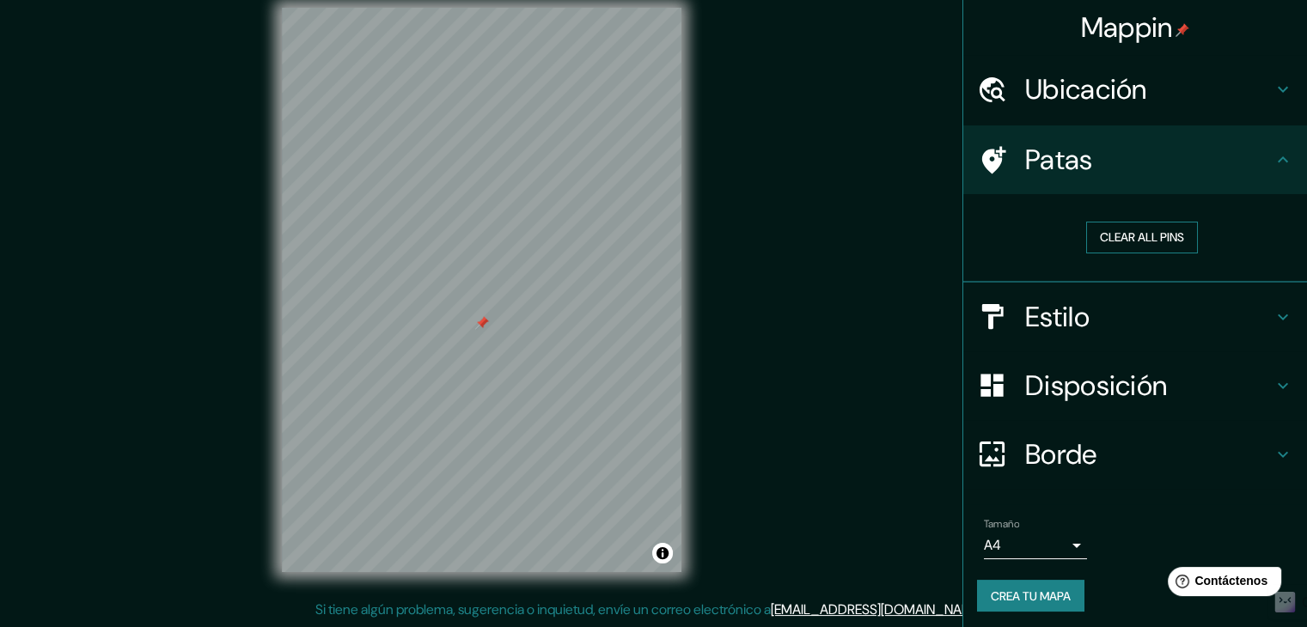
click at [1117, 238] on button "Clear all pins" at bounding box center [1142, 238] width 112 height 32
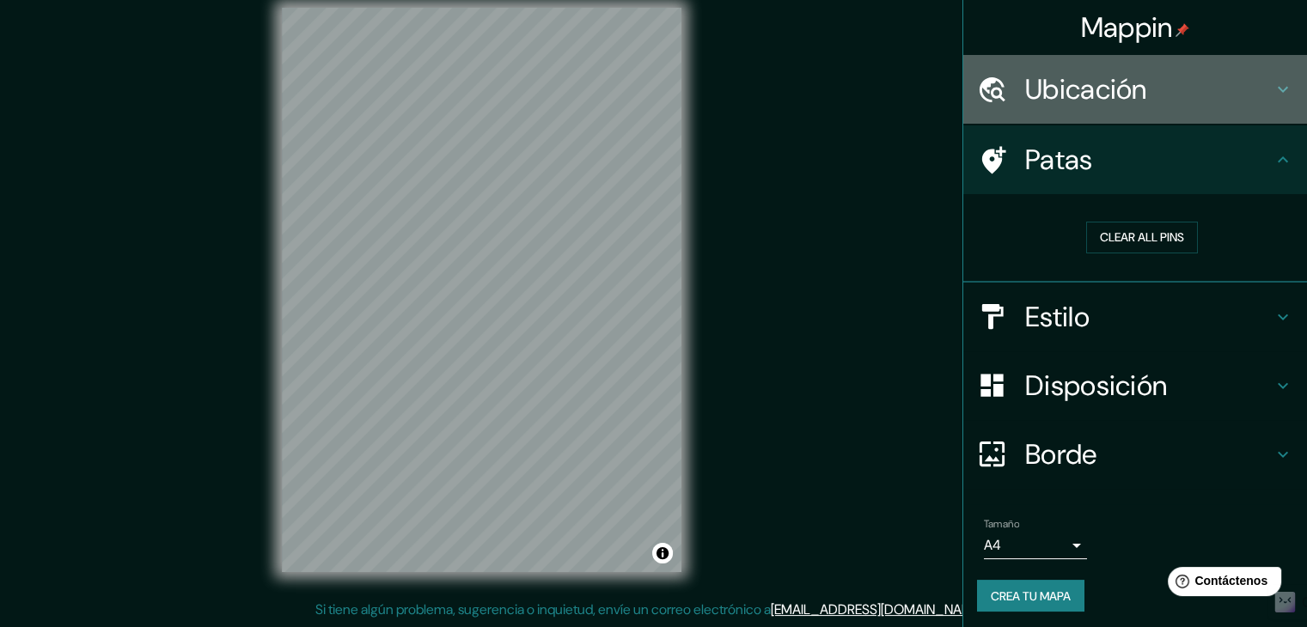
click at [1065, 98] on font "Ubicación" at bounding box center [1086, 89] width 122 height 36
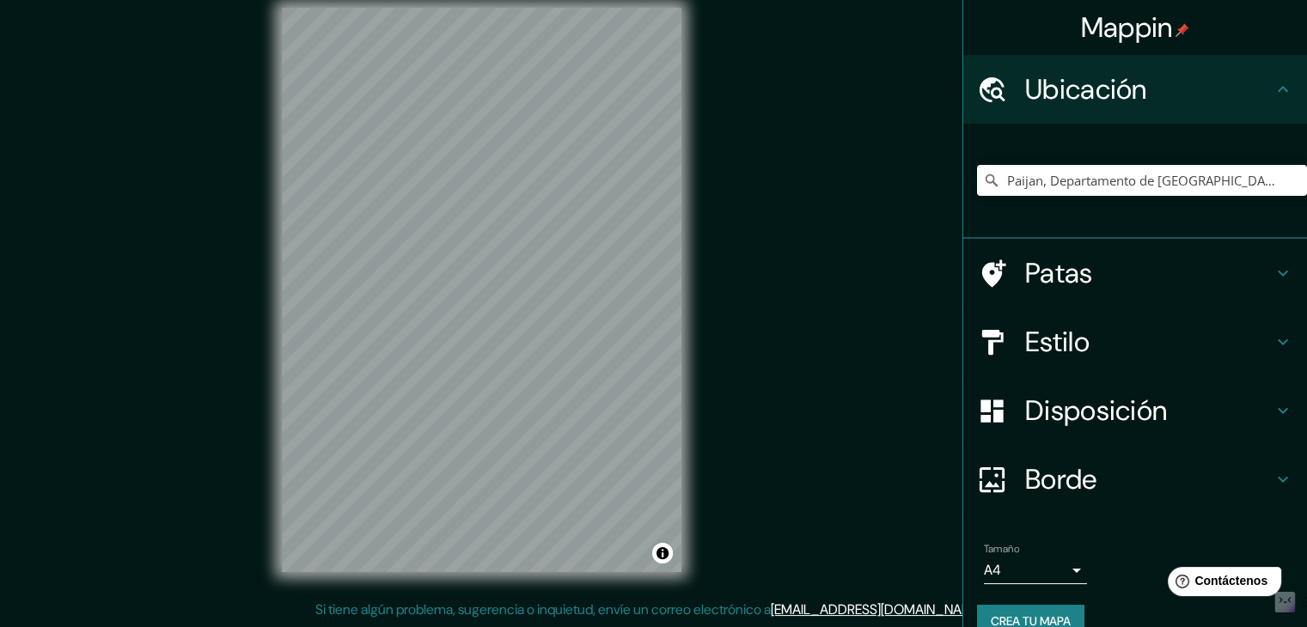
click at [1066, 101] on font "Ubicación" at bounding box center [1086, 89] width 122 height 36
click at [1043, 338] on font "Estilo" at bounding box center [1057, 342] width 64 height 36
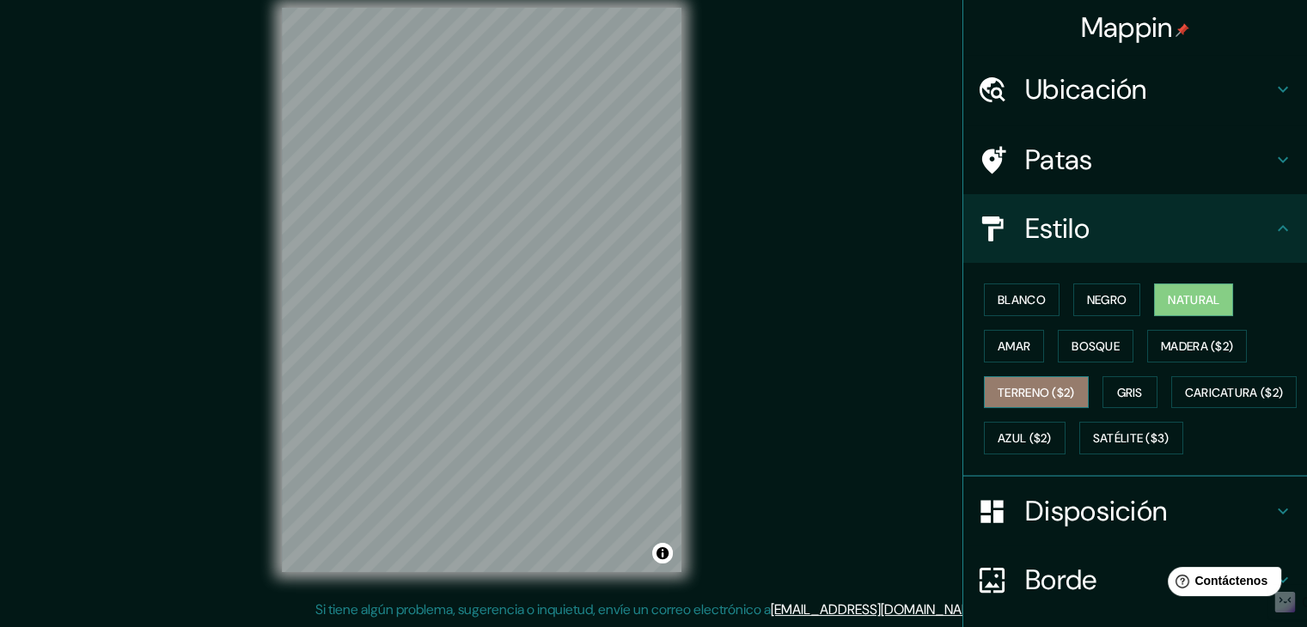
click at [1031, 393] on font "Terreno ($2)" at bounding box center [1036, 392] width 77 height 15
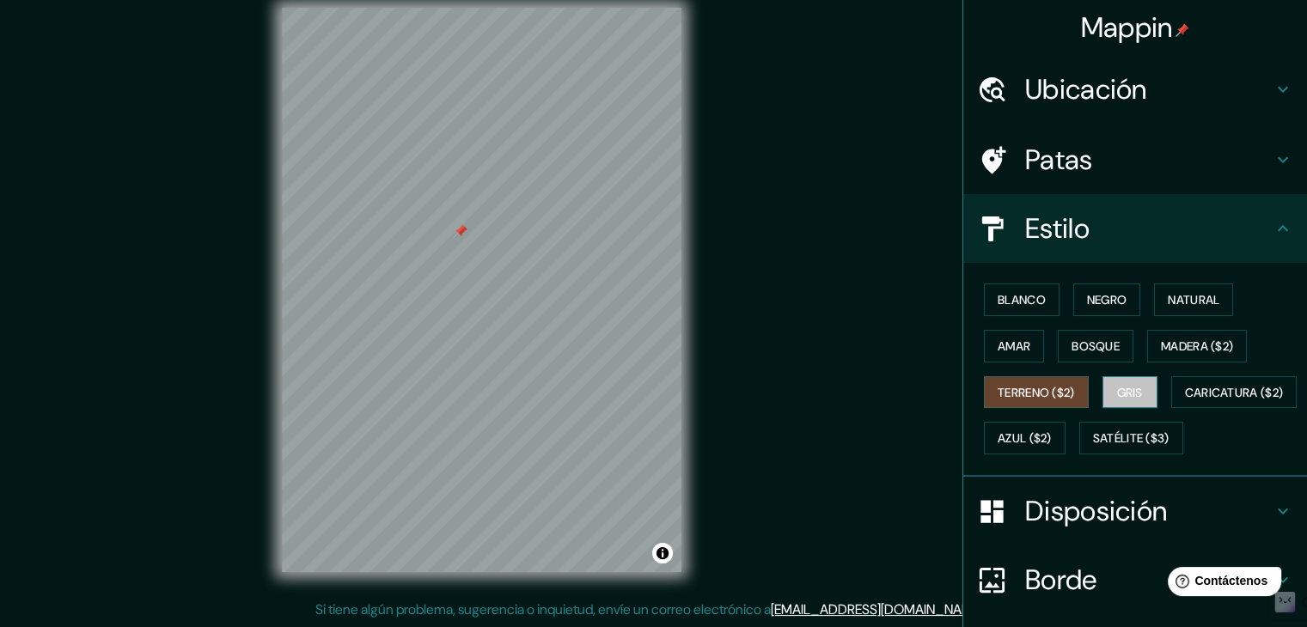
click at [1117, 386] on font "Gris" at bounding box center [1130, 392] width 26 height 15
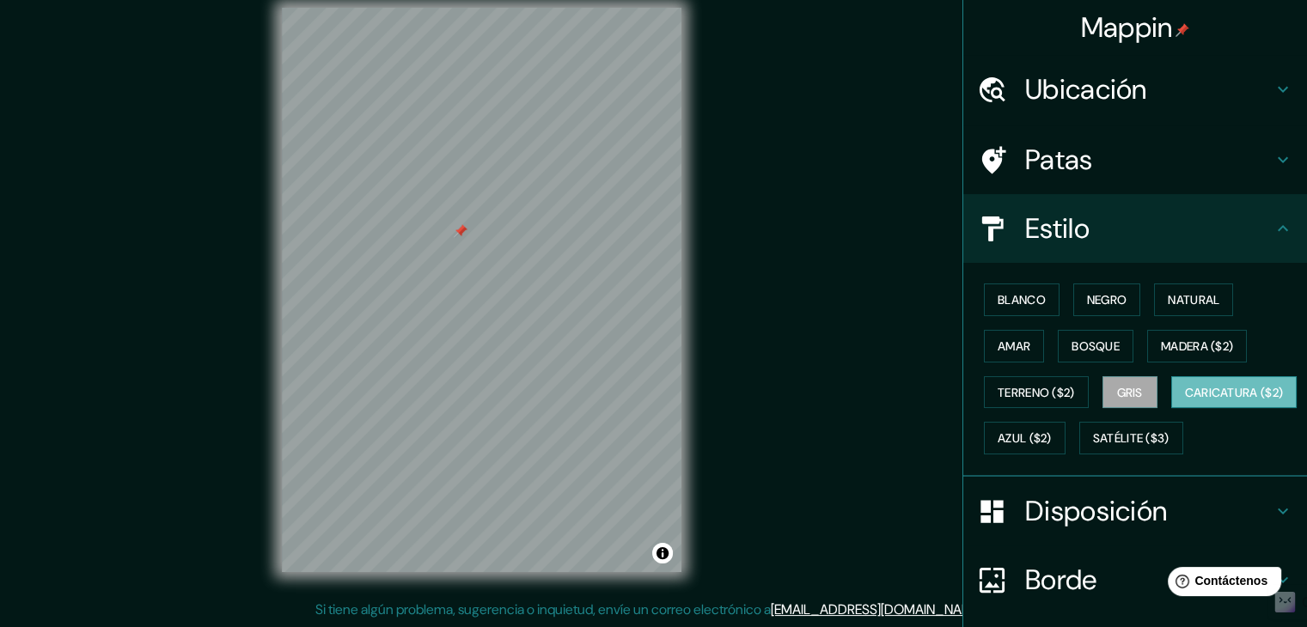
click at [1185, 404] on font "Caricatura ($2)" at bounding box center [1234, 393] width 99 height 22
drag, startPoint x: 1168, startPoint y: 427, endPoint x: 1097, endPoint y: 441, distance: 72.7
click at [1052, 427] on font "Azul ($2)" at bounding box center [1025, 438] width 54 height 22
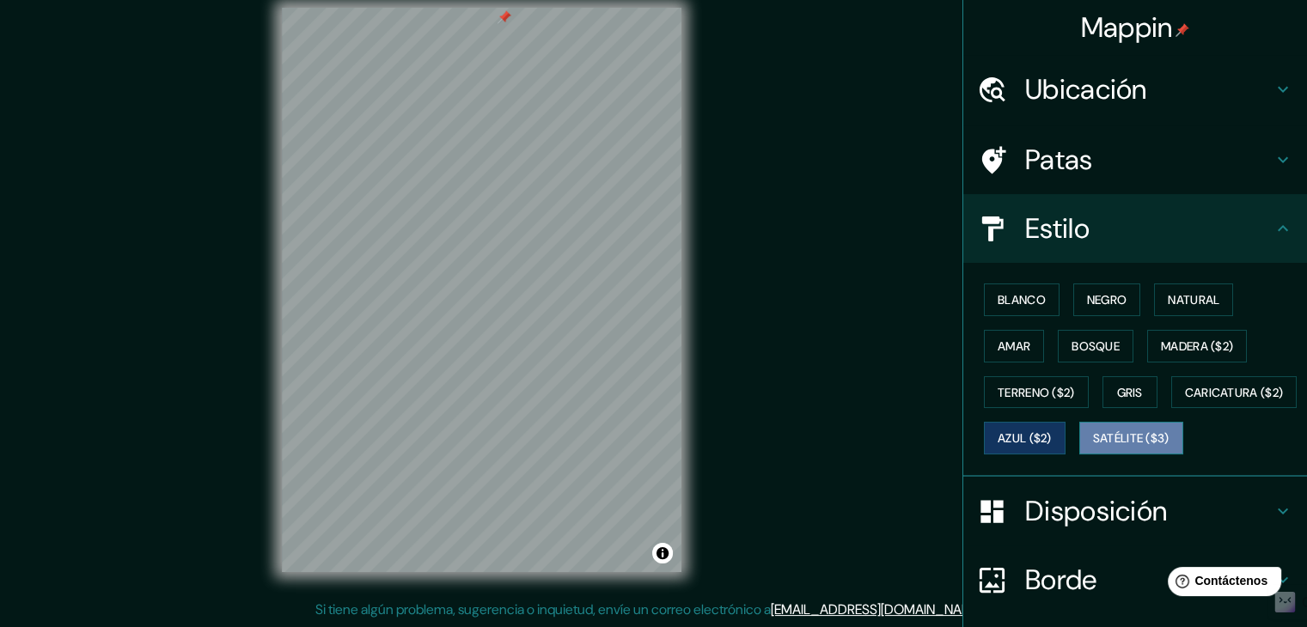
click at [1093, 447] on font "Satélite ($3)" at bounding box center [1131, 438] width 77 height 15
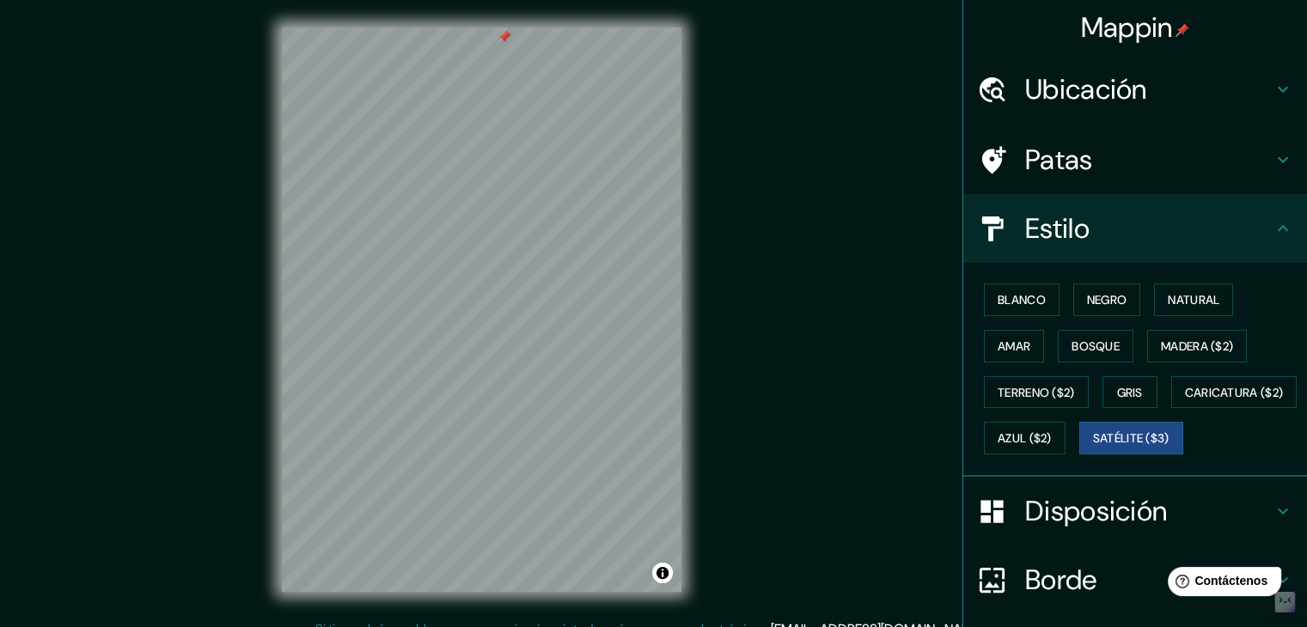
scroll to position [0, 0]
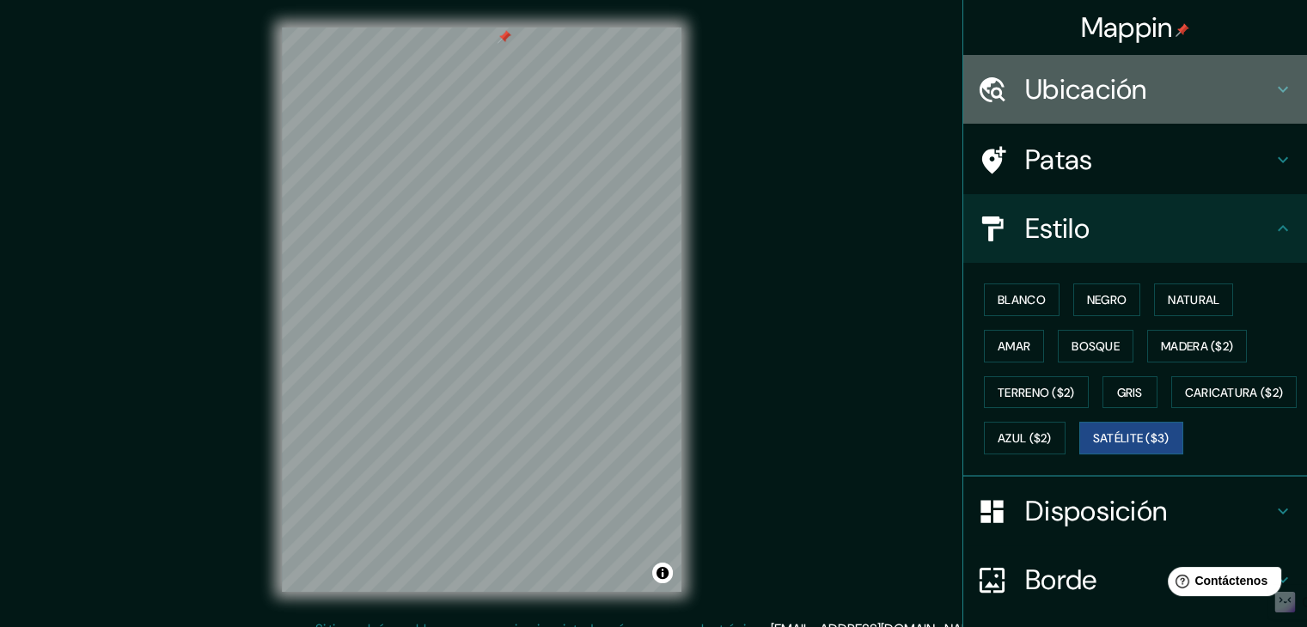
click at [1056, 83] on font "Ubicación" at bounding box center [1086, 89] width 122 height 36
